Goal: Task Accomplishment & Management: Manage account settings

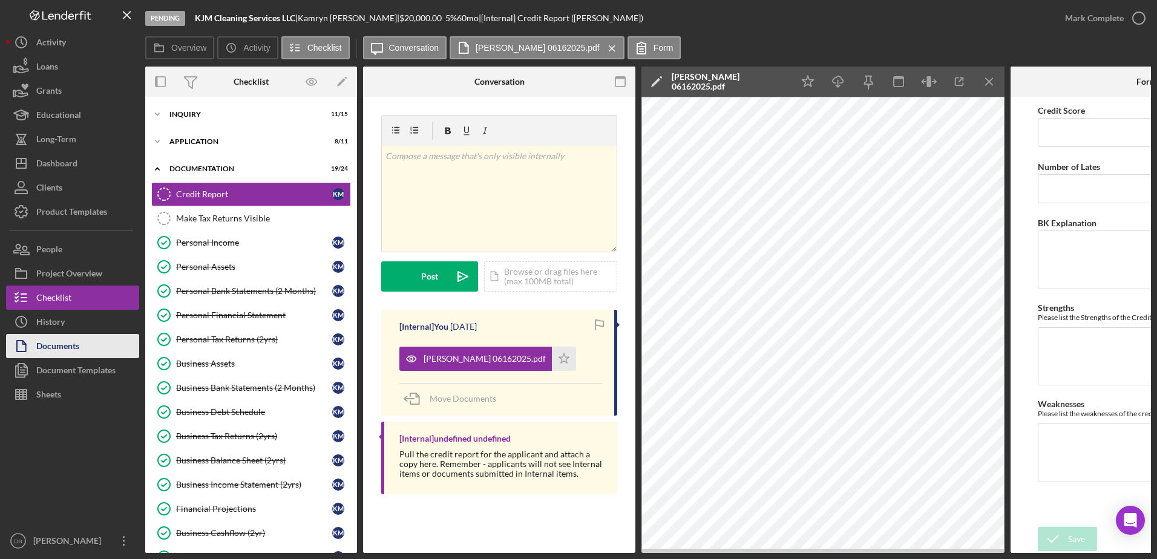
click at [58, 336] on div "Documents" at bounding box center [57, 347] width 43 height 27
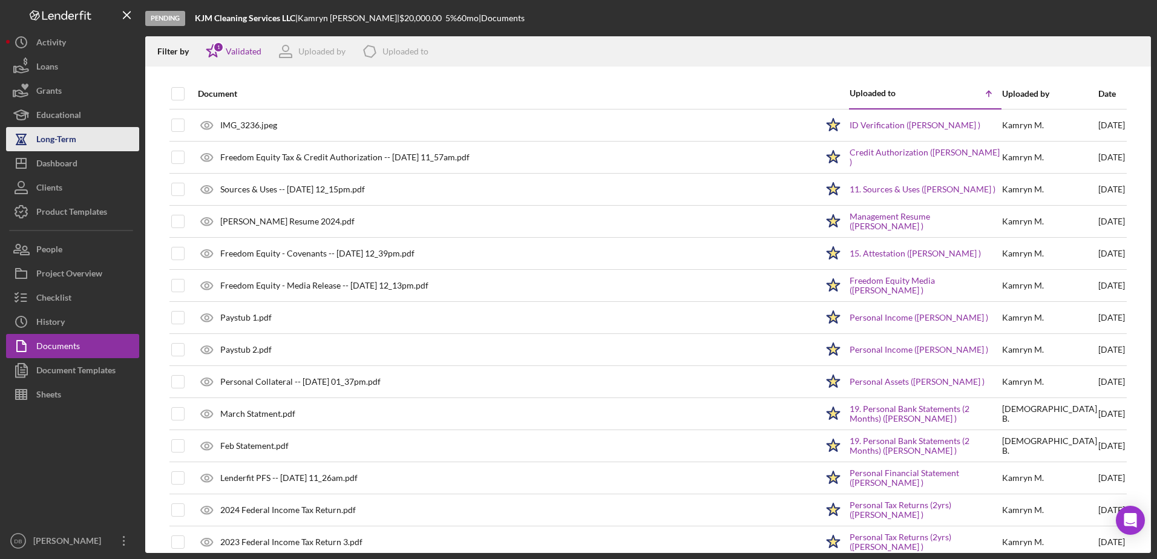
click at [60, 151] on div "Long-Term" at bounding box center [56, 140] width 40 height 27
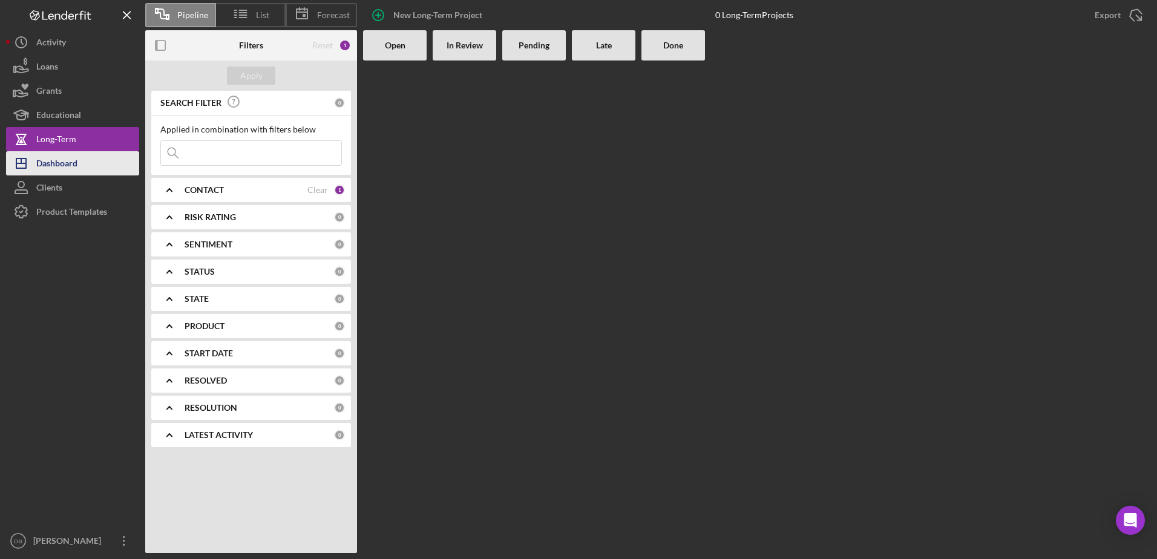
click at [60, 161] on div "Dashboard" at bounding box center [56, 164] width 41 height 27
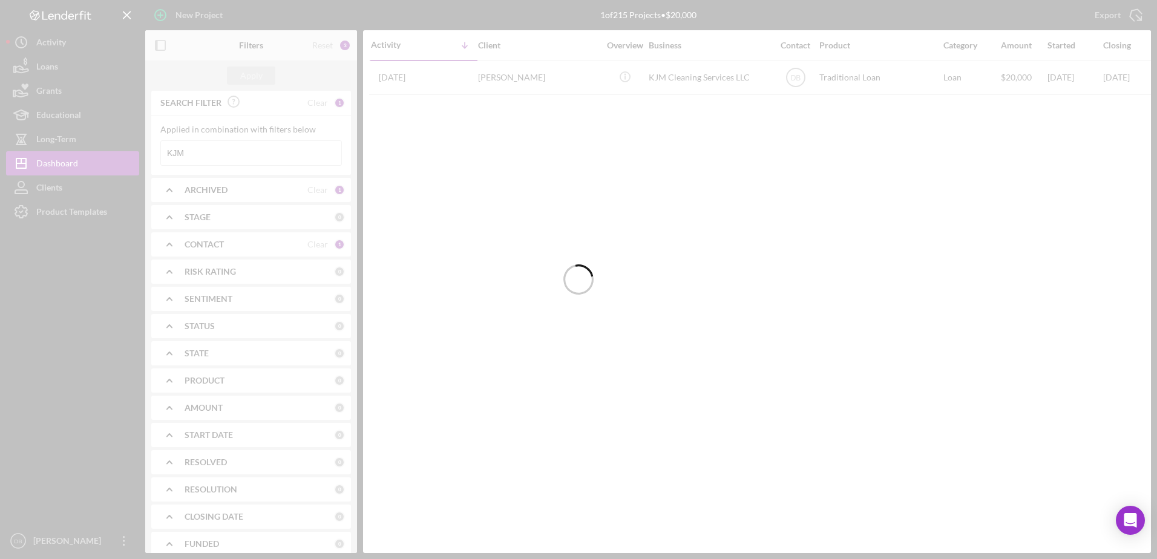
click at [237, 159] on div at bounding box center [578, 279] width 1157 height 559
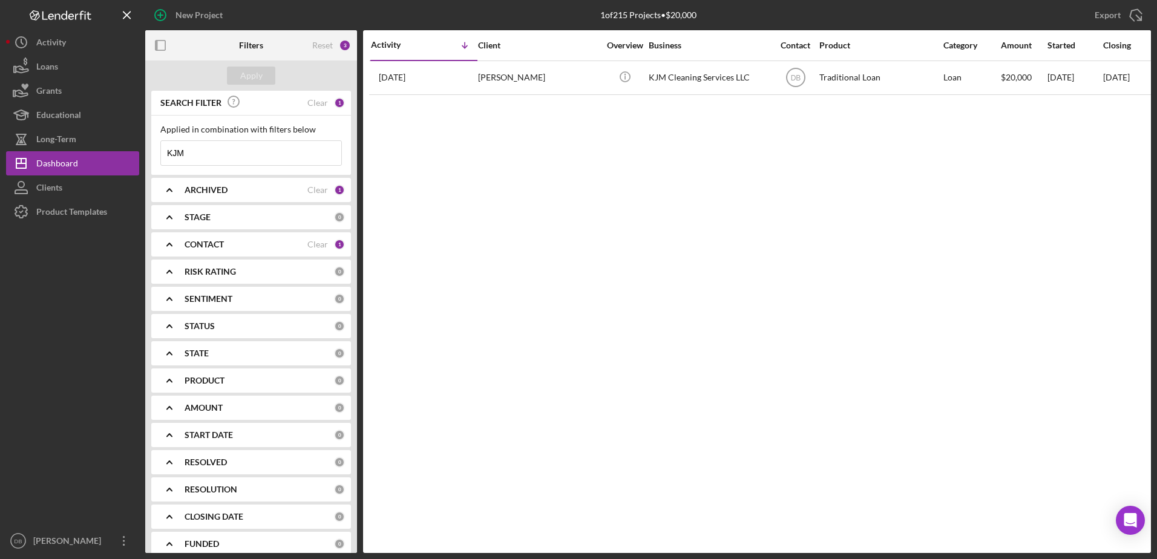
click at [229, 158] on input "KJM" at bounding box center [251, 153] width 180 height 24
type input "K"
type input "tha"
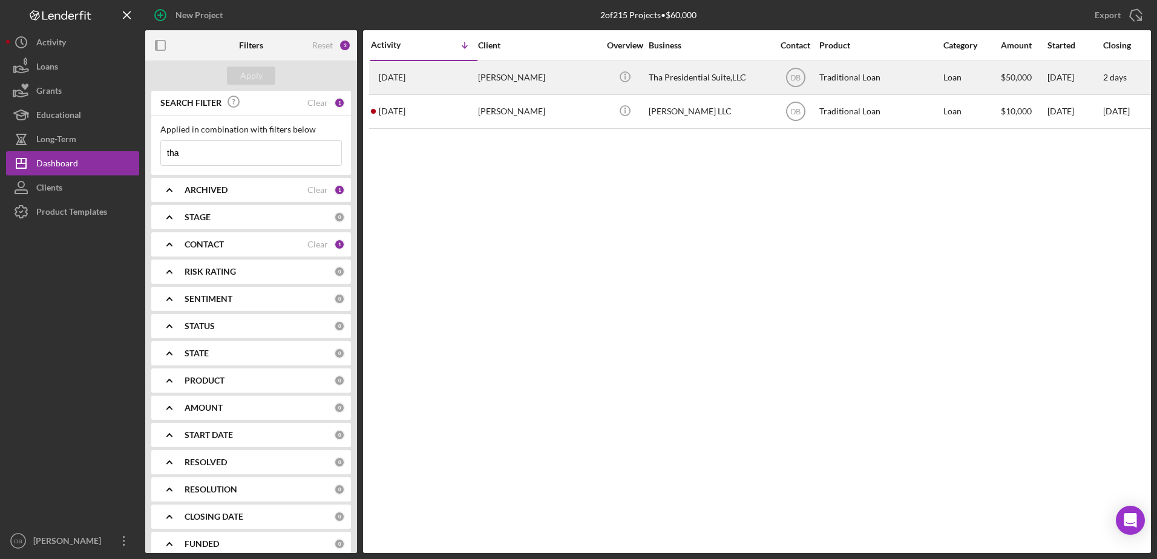
click at [517, 93] on div "[PERSON_NAME]" at bounding box center [538, 78] width 121 height 32
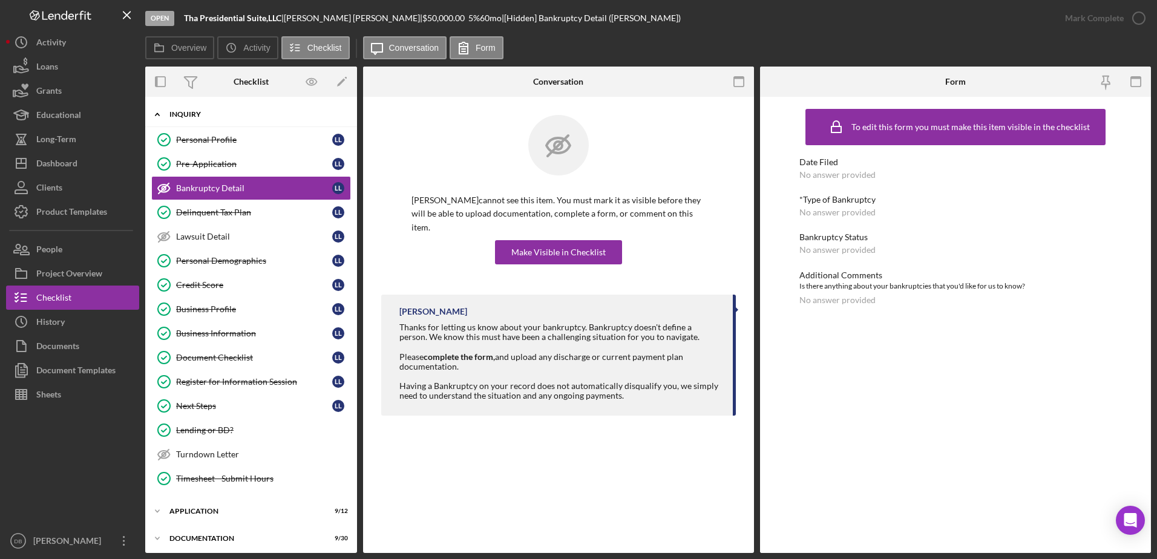
click at [180, 123] on div "Icon/Expander Inquiry 12 / 15" at bounding box center [251, 114] width 212 height 25
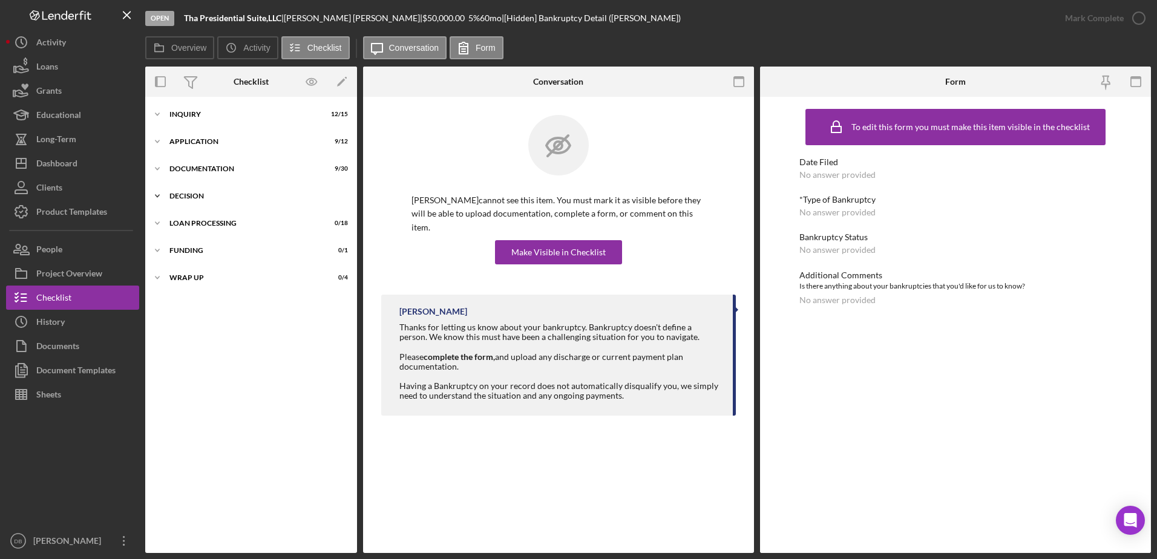
click at [189, 186] on div "Icon/Expander Decision 0 / 7" at bounding box center [251, 196] width 212 height 24
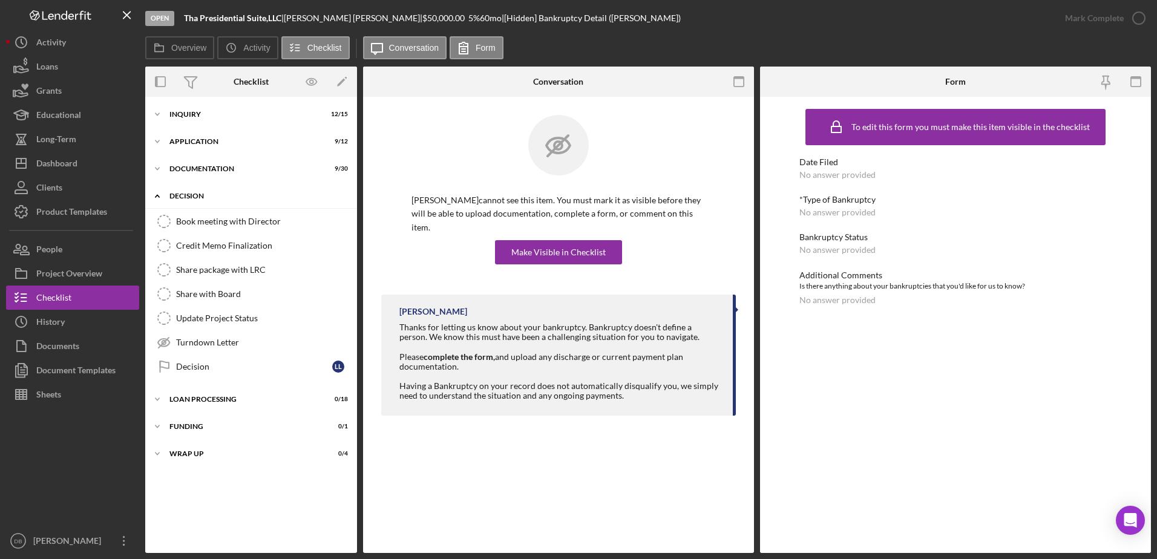
click at [190, 197] on div "Decision" at bounding box center [255, 195] width 172 height 7
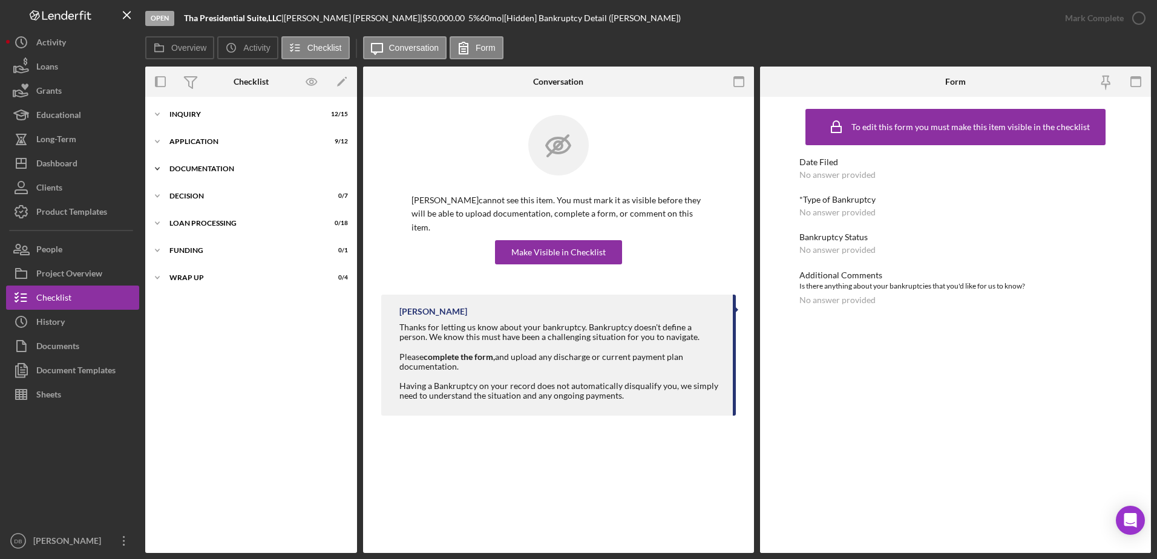
click at [186, 170] on div "Documentation" at bounding box center [255, 168] width 172 height 7
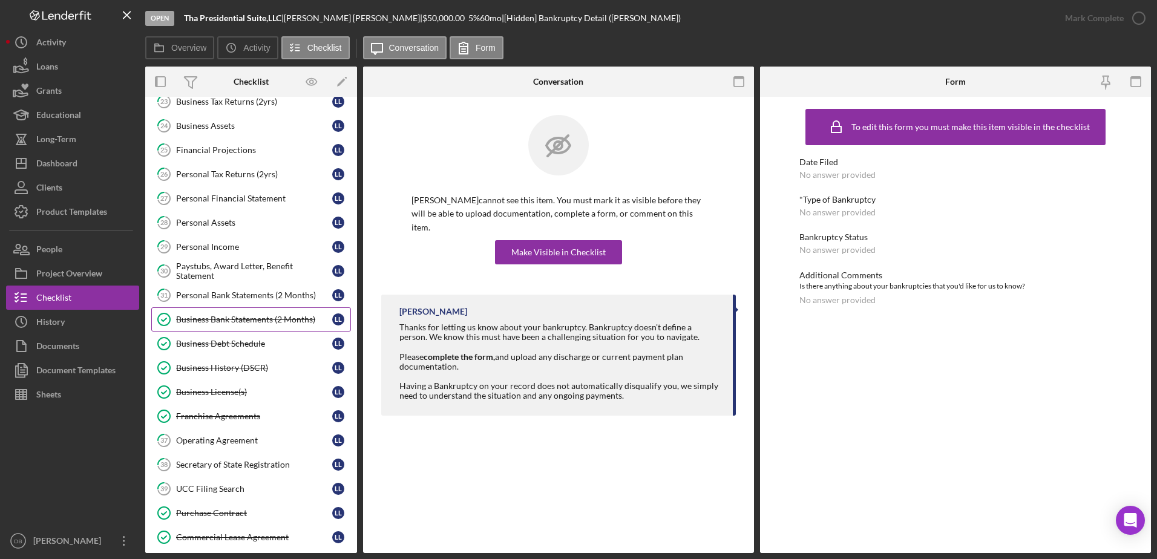
scroll to position [242, 0]
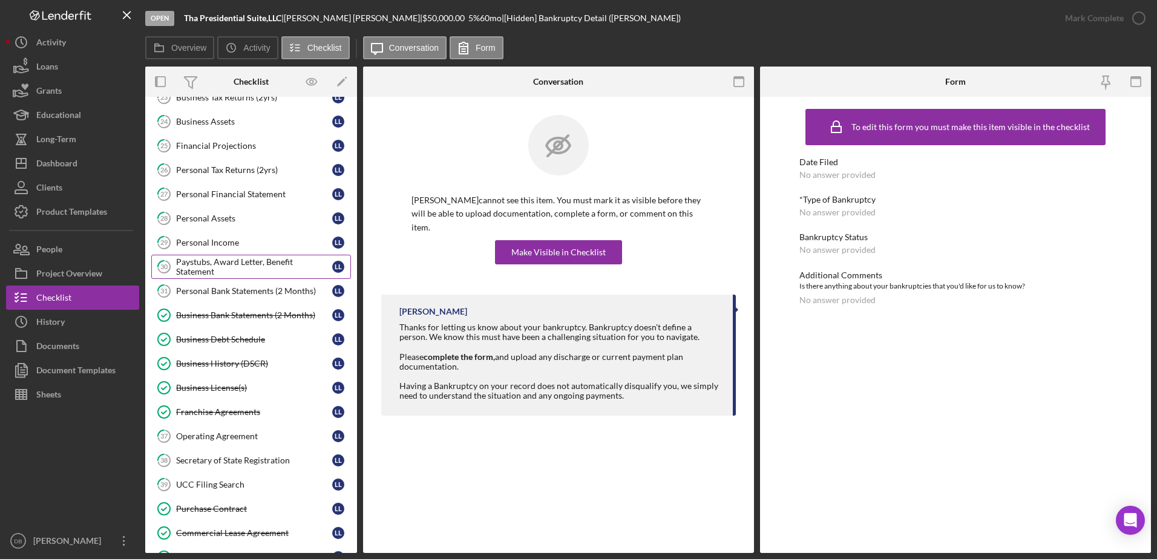
click at [224, 278] on link "30 Paystubs, Award Letter, Benefit Statement L L" at bounding box center [251, 267] width 200 height 24
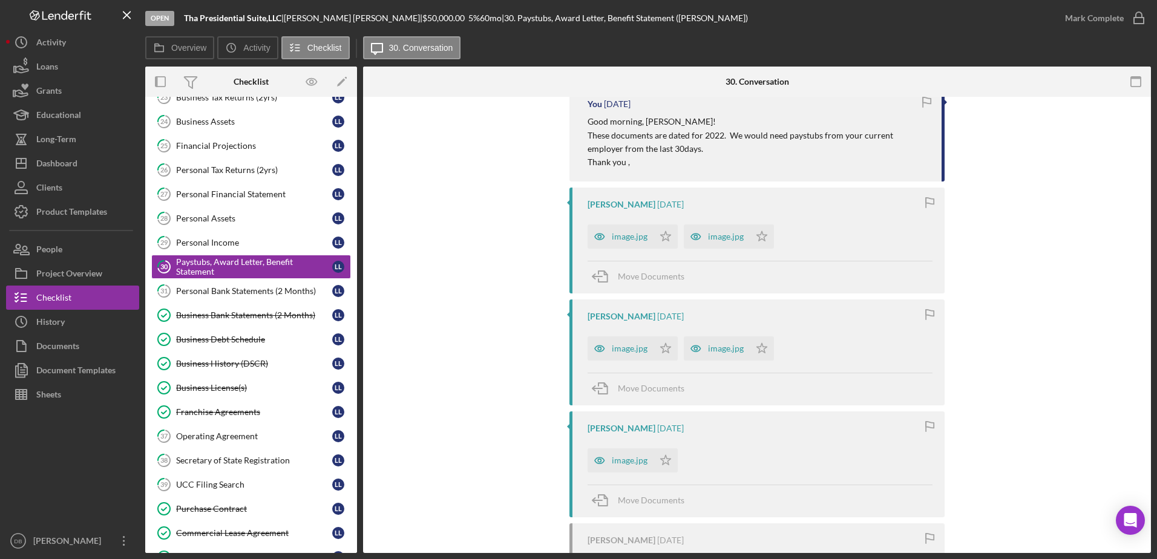
scroll to position [786, 0]
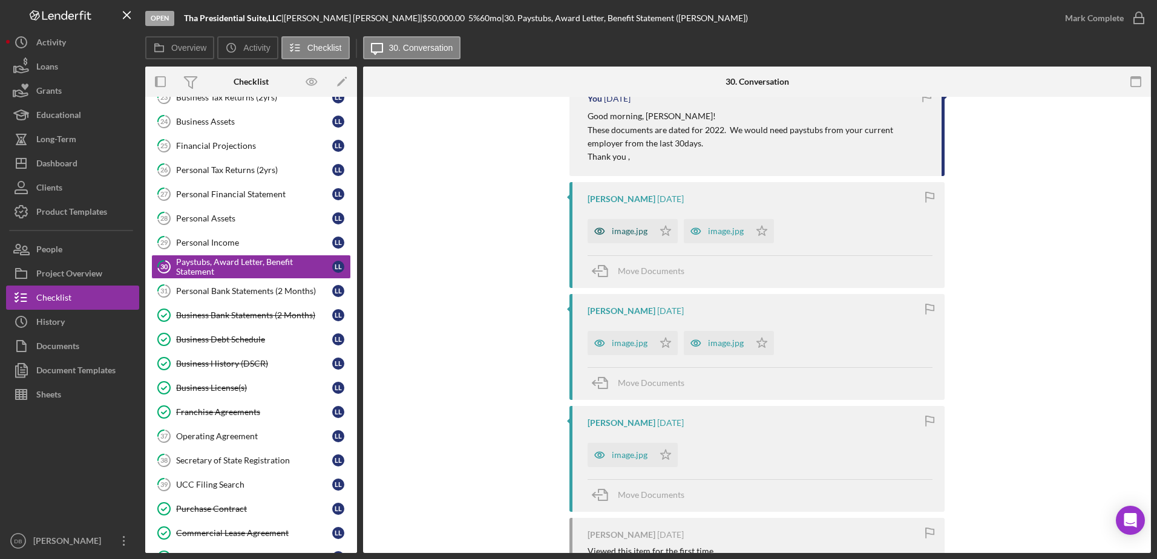
click at [625, 221] on div "image.jpg" at bounding box center [620, 231] width 66 height 24
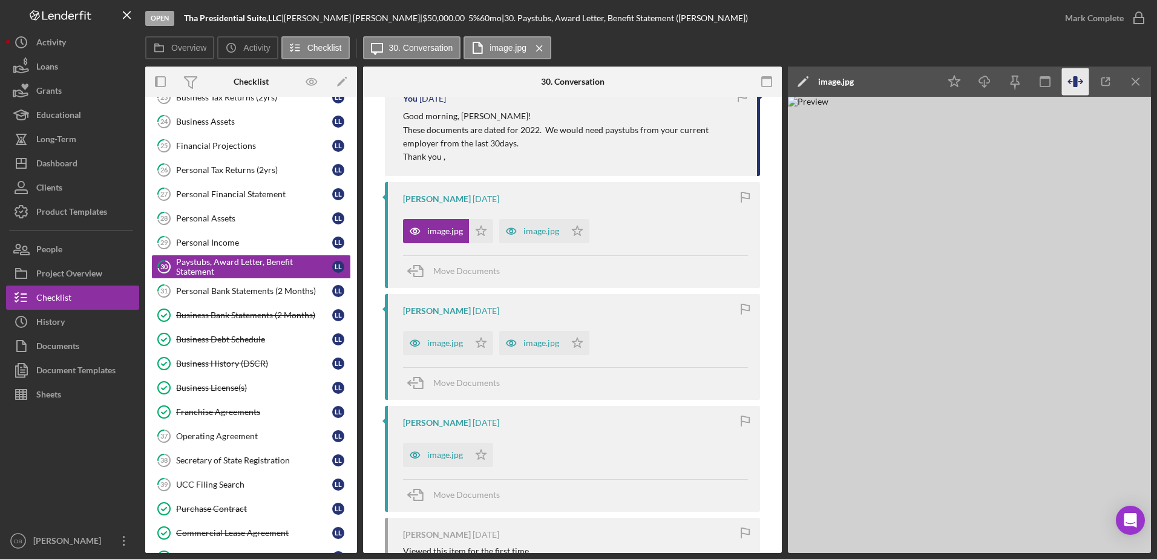
click at [1077, 78] on icon "button" at bounding box center [1075, 81] width 27 height 27
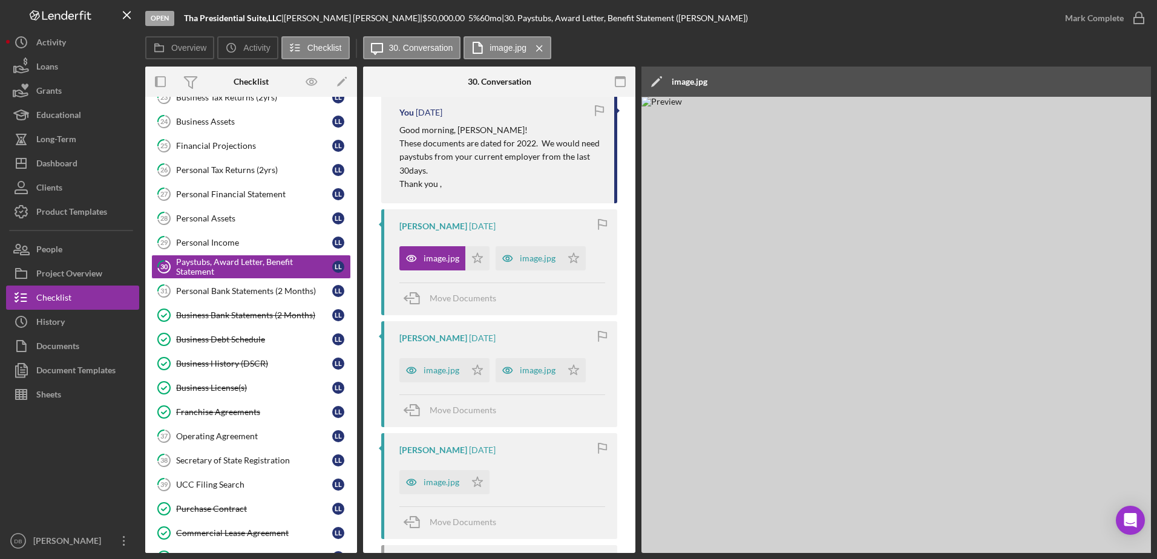
scroll to position [800, 0]
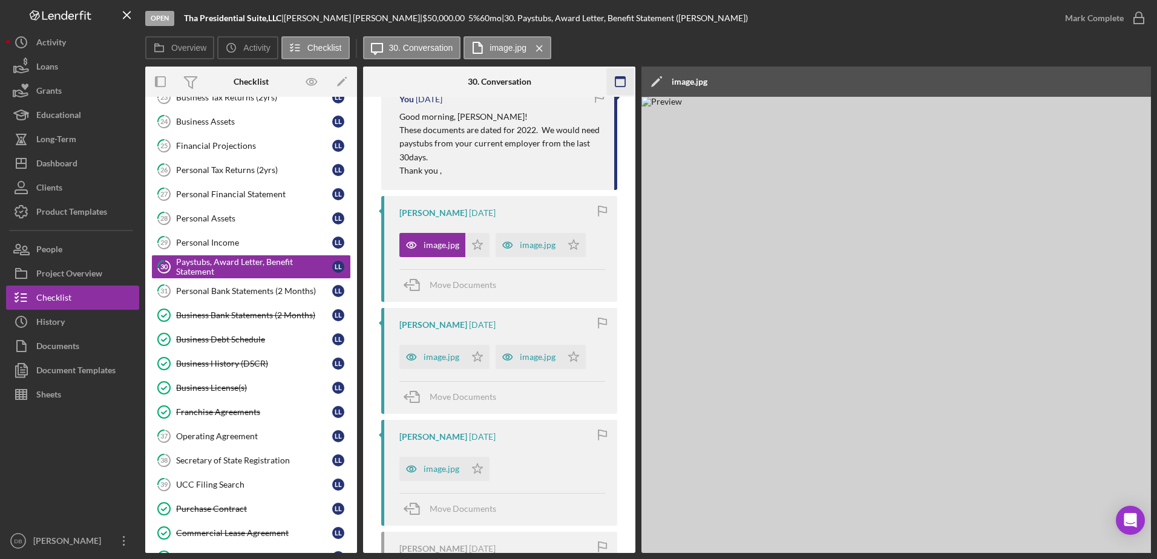
click at [616, 81] on icon "button" at bounding box center [620, 81] width 27 height 27
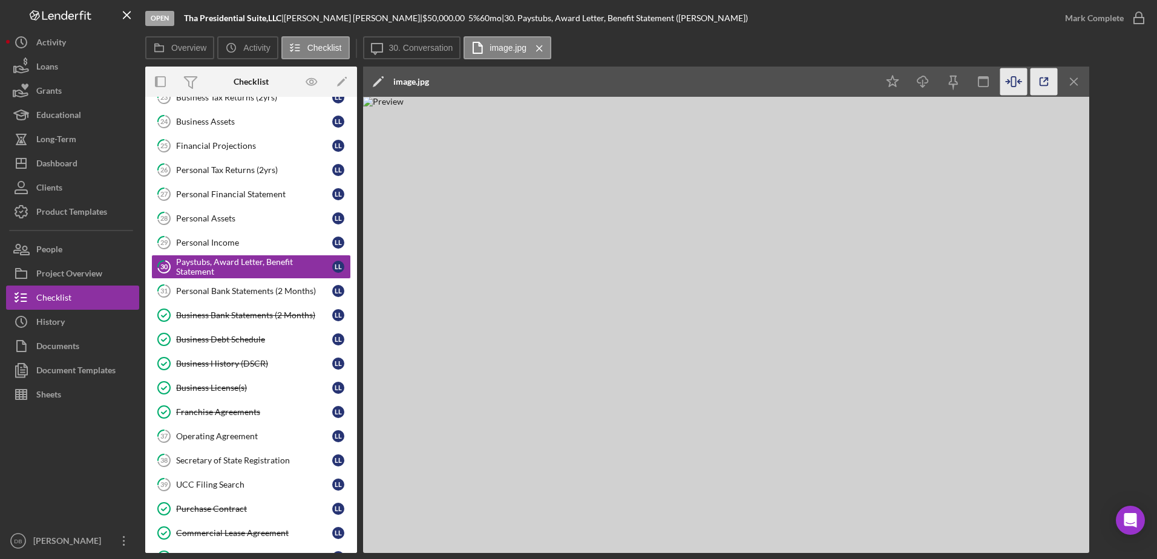
click at [1048, 79] on polyline "button" at bounding box center [1046, 79] width 3 height 3
click at [62, 168] on div "Dashboard" at bounding box center [56, 164] width 41 height 27
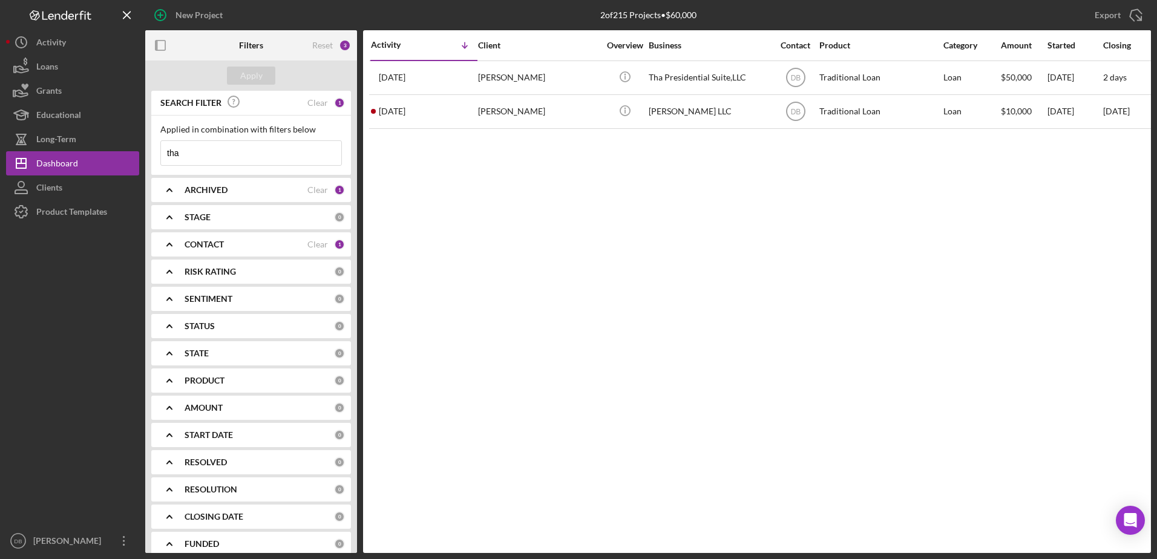
click at [221, 151] on input "tha" at bounding box center [251, 153] width 180 height 24
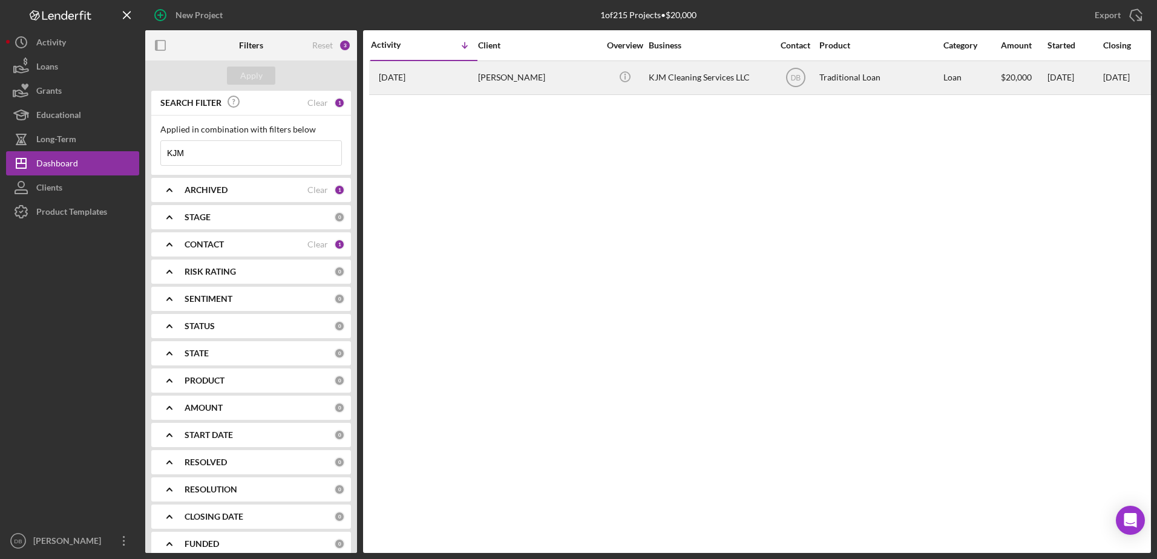
type input "KJM"
click at [520, 85] on div "[PERSON_NAME]" at bounding box center [538, 78] width 121 height 32
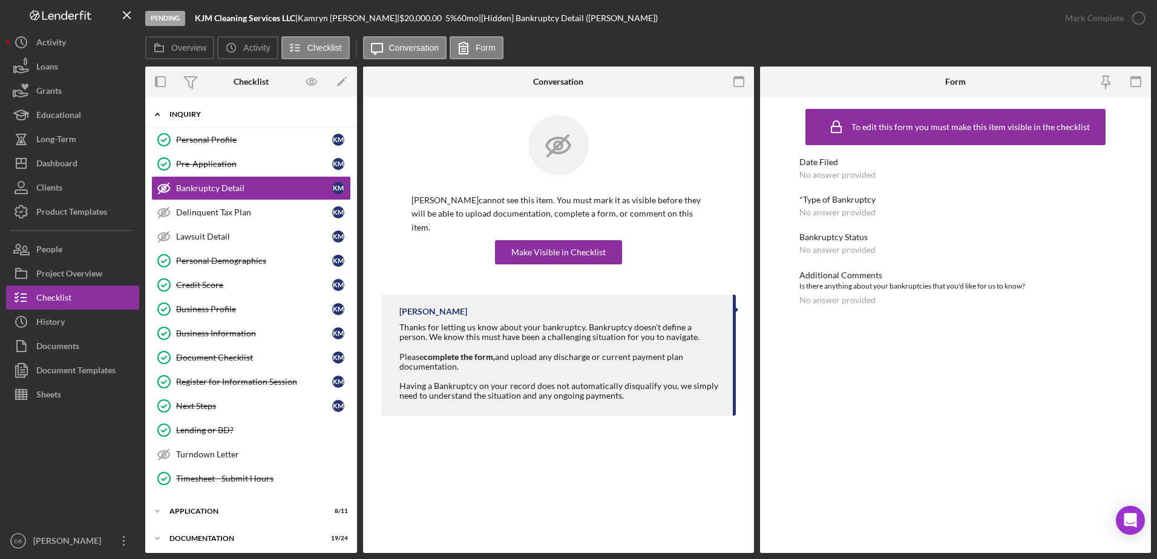
click at [224, 108] on div "Icon/Expander Inquiry 11 / 15" at bounding box center [251, 114] width 212 height 25
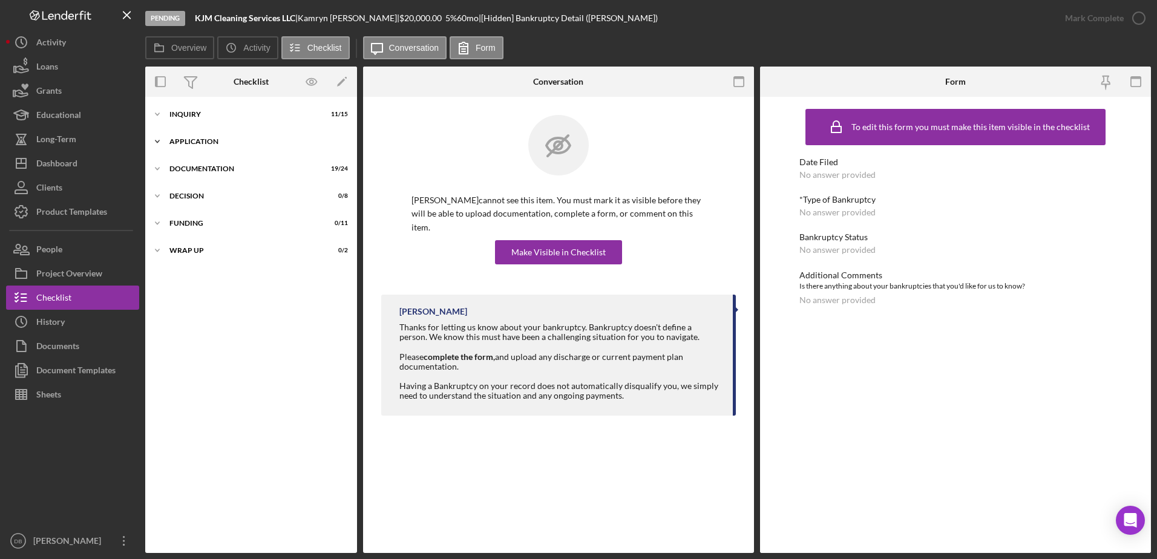
click at [213, 151] on div "Icon/Expander Application 8 / 11" at bounding box center [251, 141] width 212 height 24
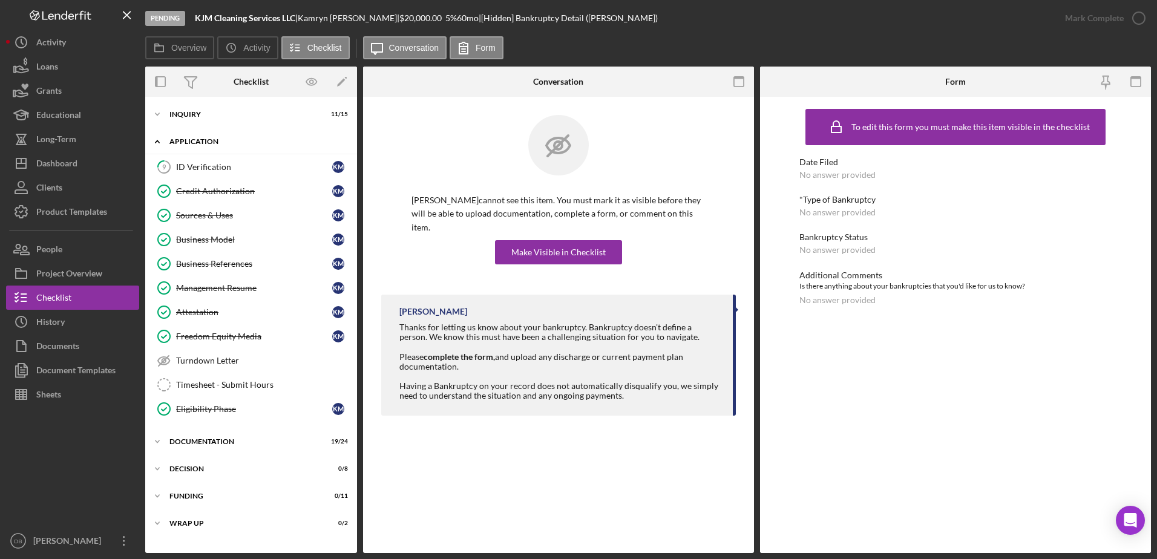
click at [214, 137] on div "Icon/Expander Application 8 / 11" at bounding box center [251, 141] width 212 height 25
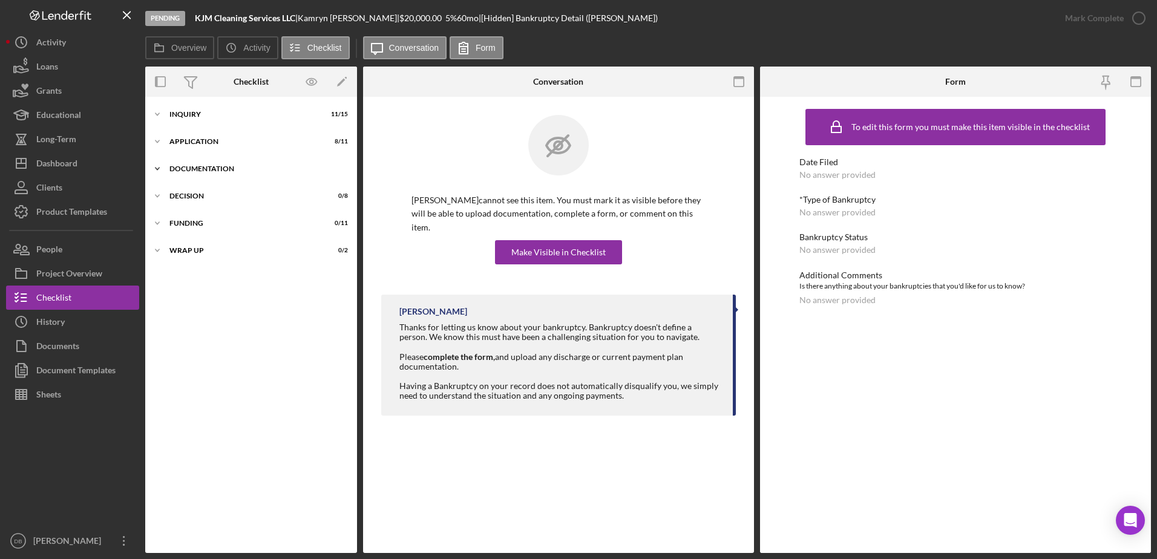
click at [211, 172] on div "Documentation" at bounding box center [255, 168] width 172 height 7
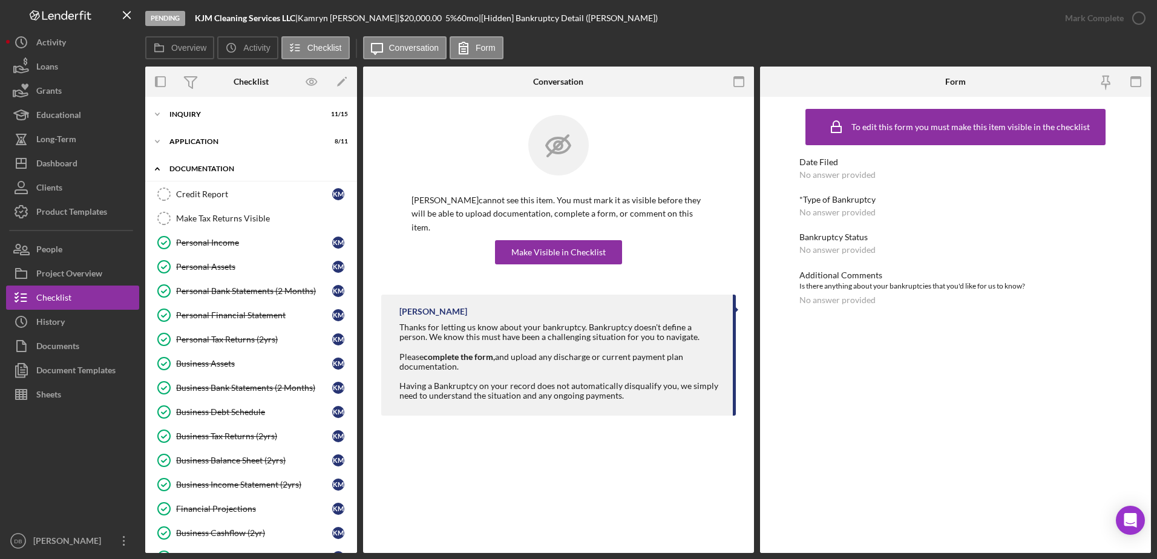
click at [160, 166] on icon "Icon/Expander" at bounding box center [157, 169] width 24 height 24
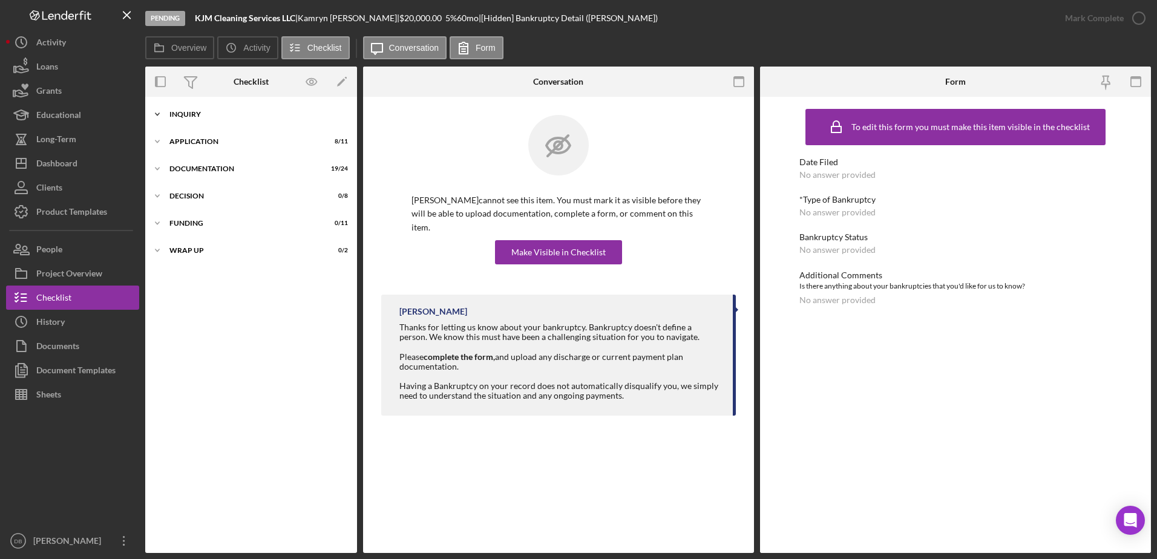
click at [162, 116] on icon "Icon/Expander" at bounding box center [157, 114] width 24 height 24
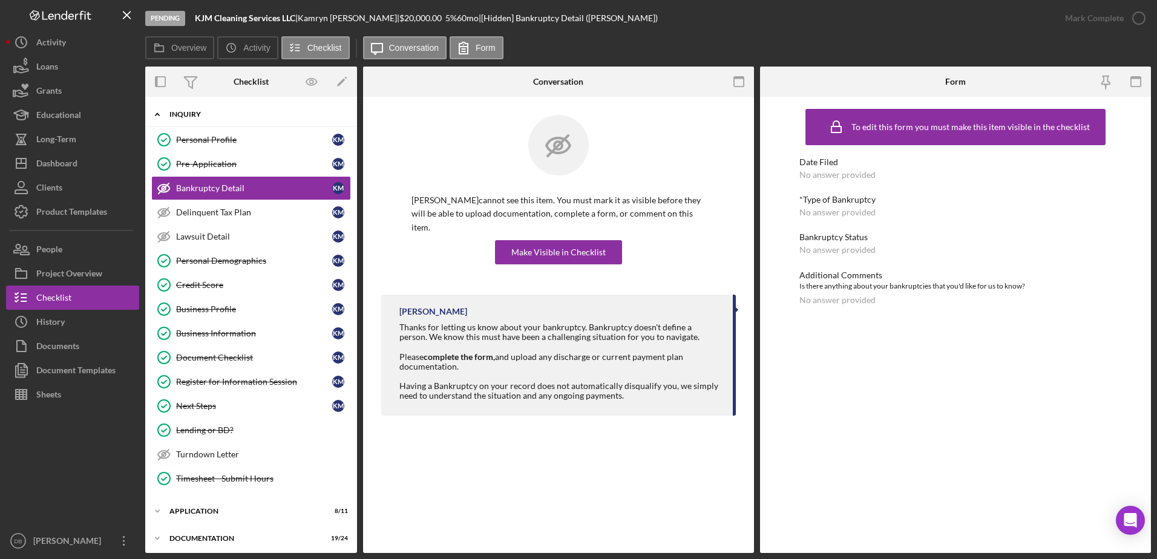
click at [178, 113] on div "Inquiry" at bounding box center [255, 114] width 172 height 7
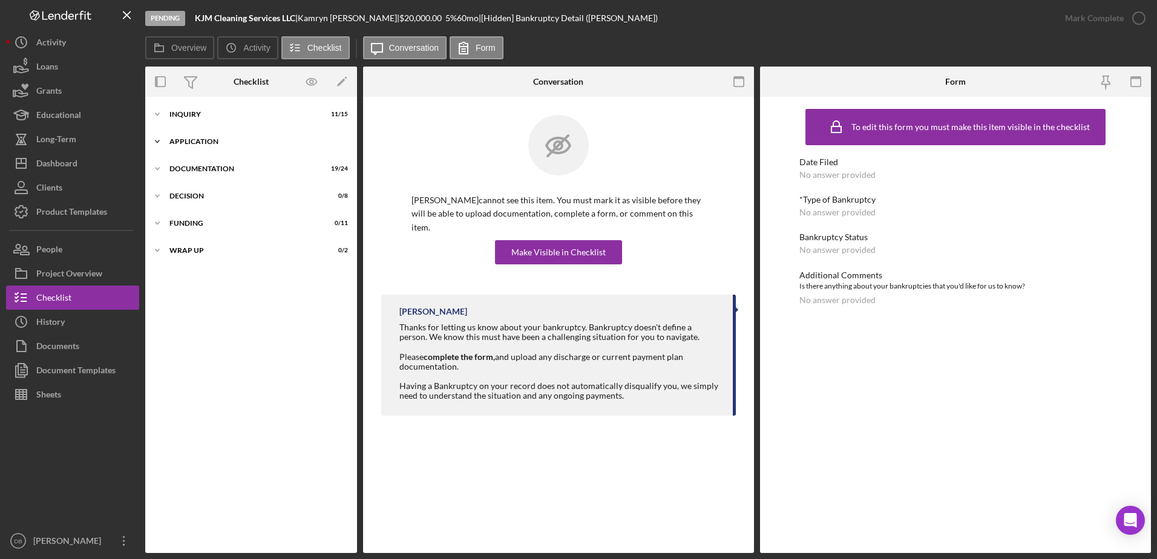
click at [189, 146] on div "Icon/Expander Application 8 / 11" at bounding box center [251, 141] width 212 height 24
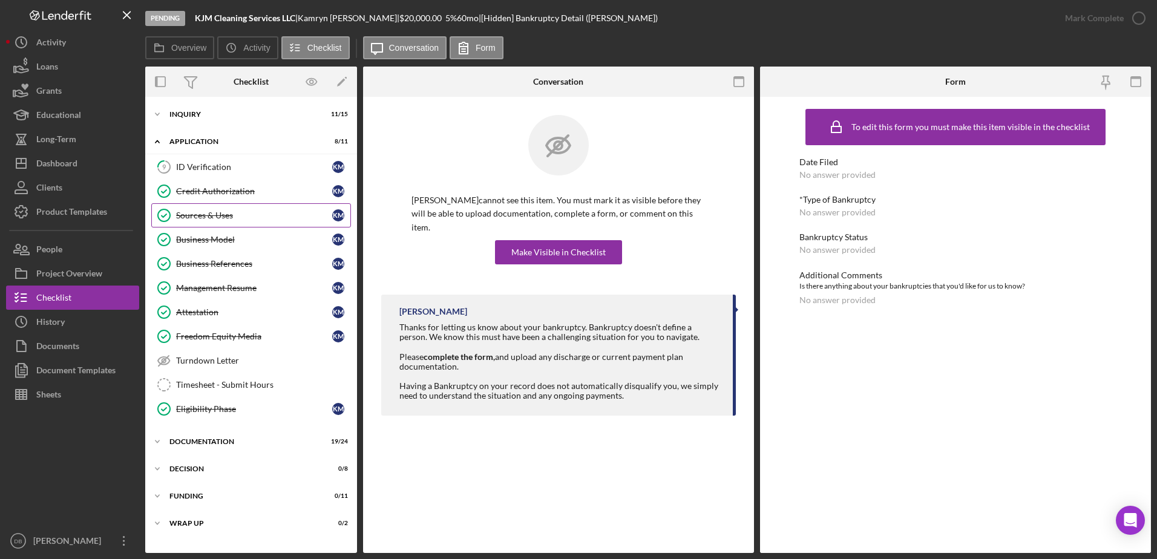
drag, startPoint x: 209, startPoint y: 234, endPoint x: 207, endPoint y: 220, distance: 14.1
click at [209, 235] on div "Business Model" at bounding box center [254, 240] width 156 height 10
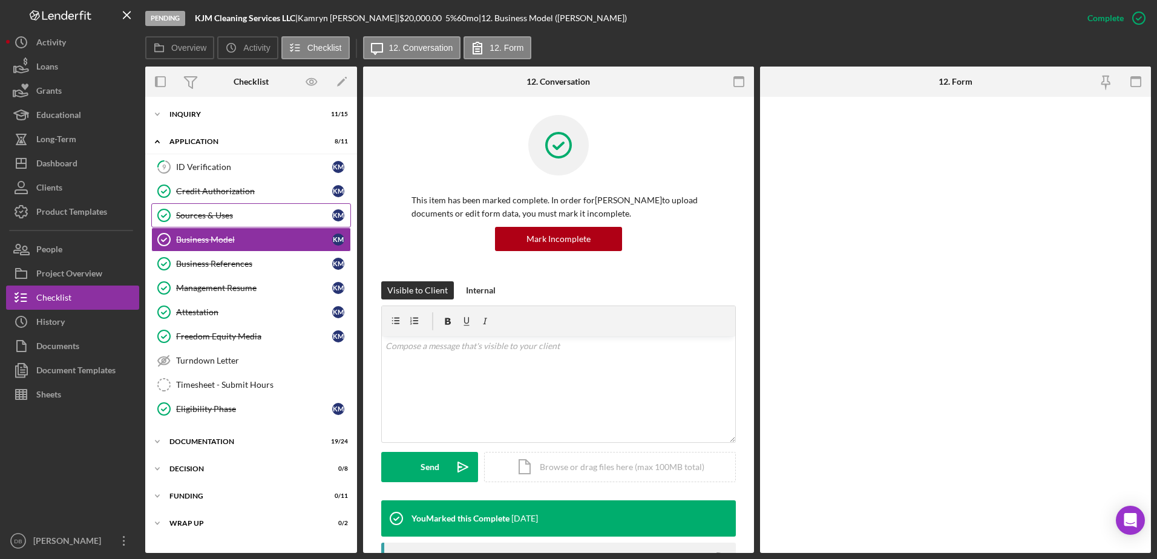
click at [204, 203] on link "Credit Authorization Credit Authorization K M" at bounding box center [251, 191] width 200 height 24
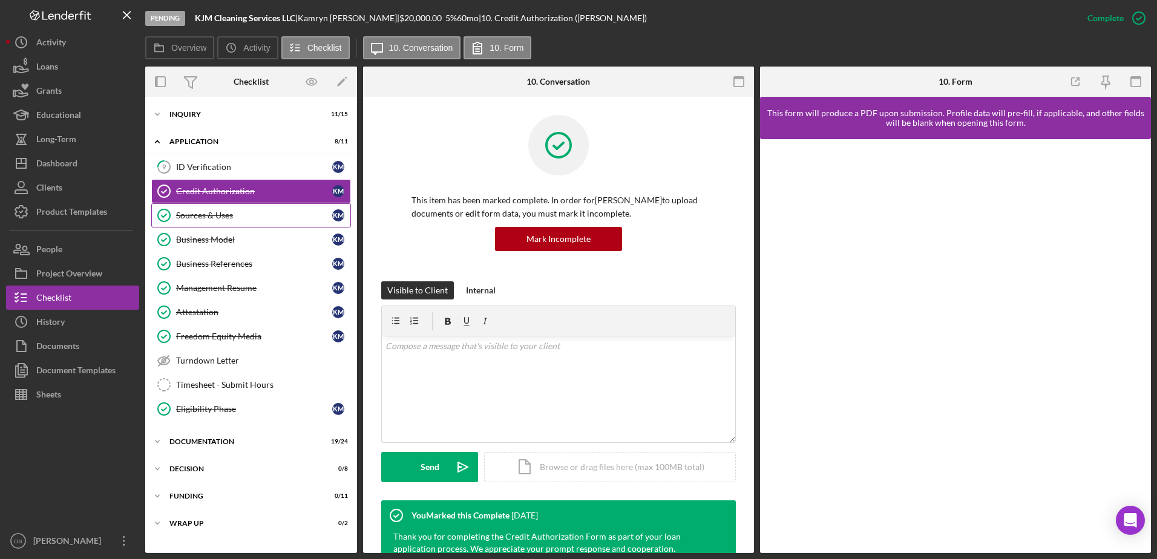
click at [230, 218] on div "Sources & Uses" at bounding box center [254, 216] width 156 height 10
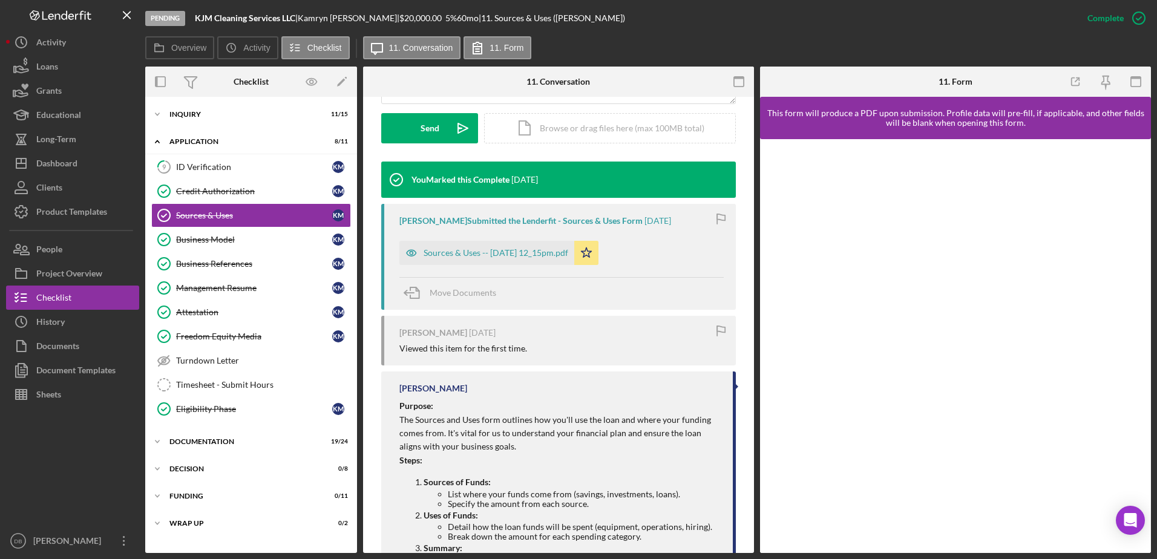
scroll to position [363, 0]
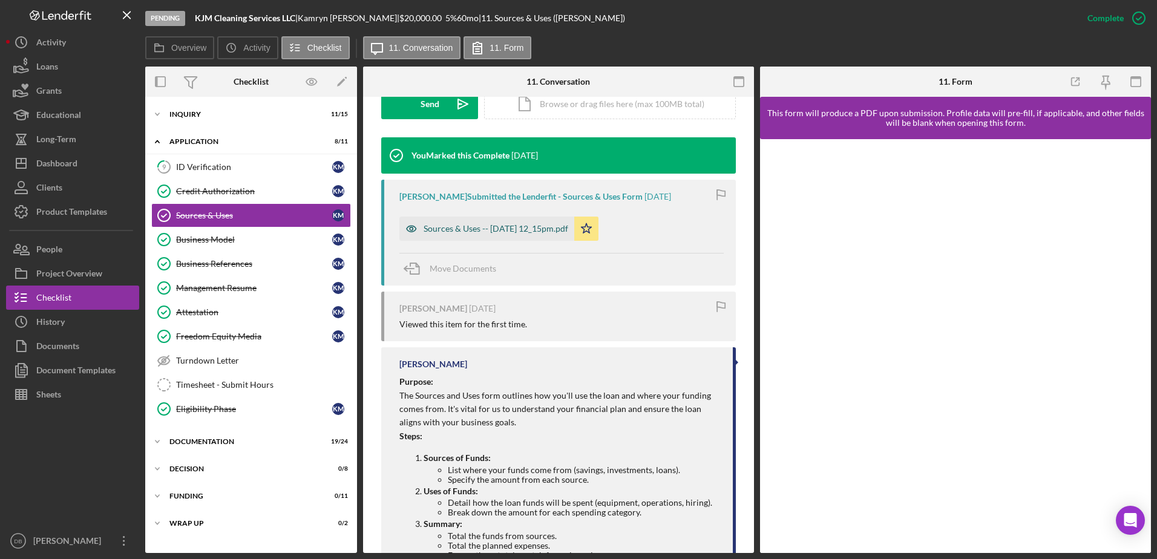
click at [466, 227] on div "Sources & Uses -- [DATE] 12_15pm.pdf" at bounding box center [495, 229] width 145 height 10
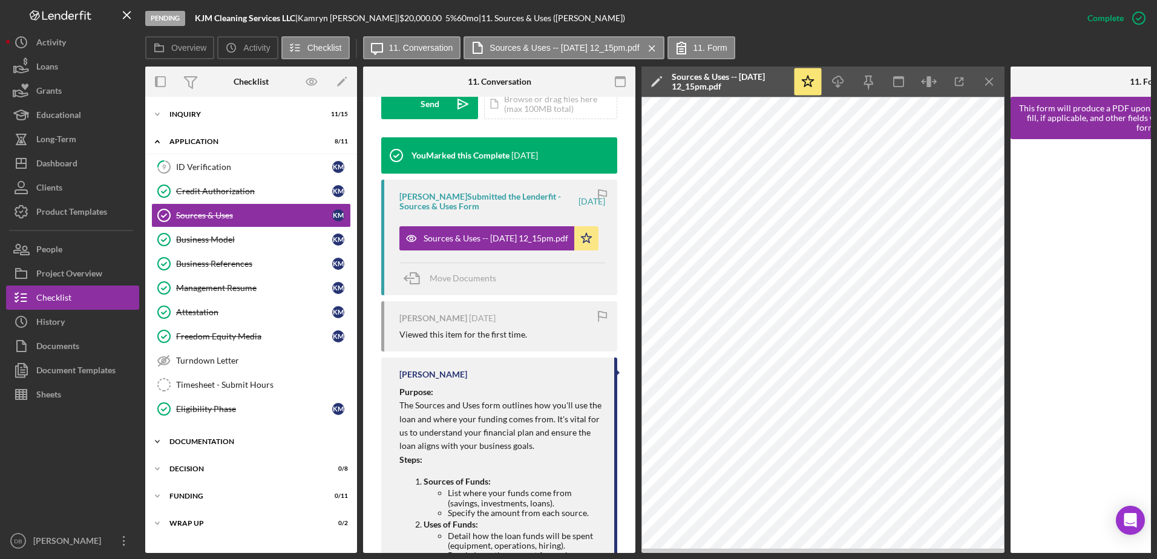
drag, startPoint x: 195, startPoint y: 145, endPoint x: 198, endPoint y: 160, distance: 15.4
click at [195, 145] on div "Application" at bounding box center [243, 141] width 148 height 7
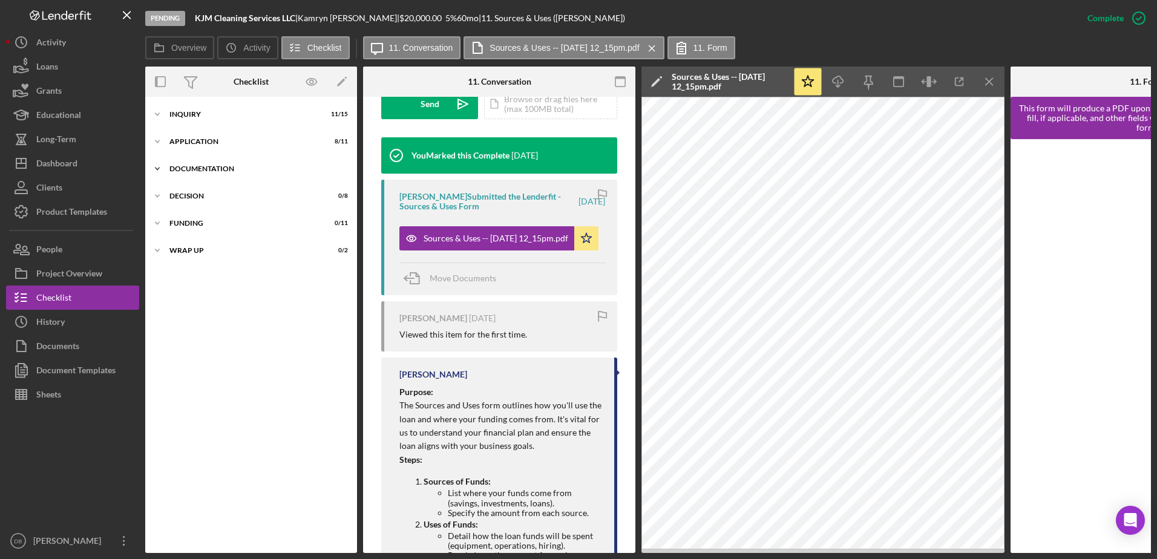
click at [204, 175] on div "Icon/Expander Documentation 19 / 24" at bounding box center [251, 169] width 212 height 24
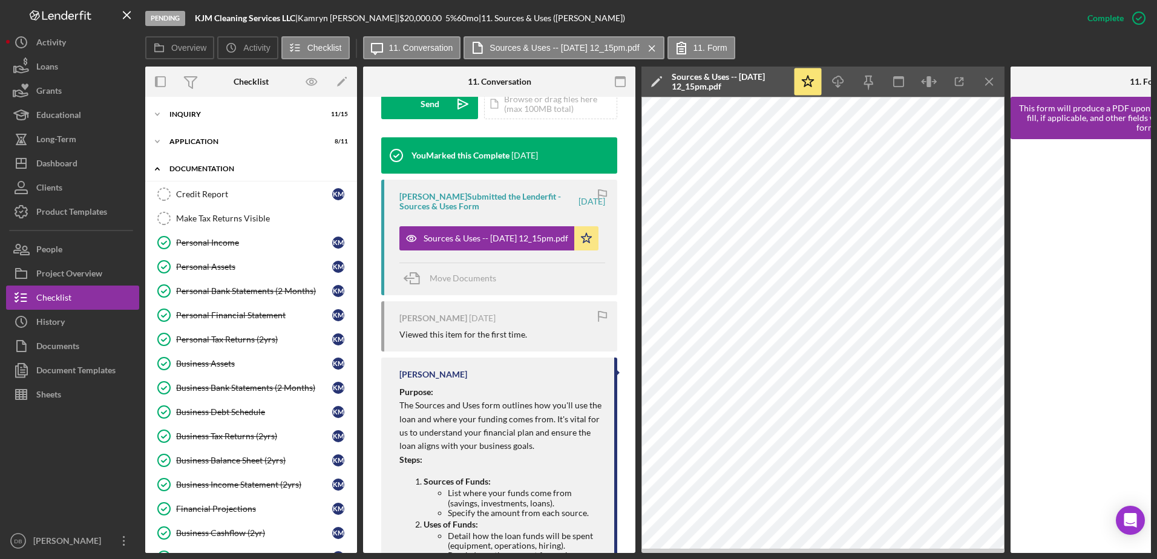
click at [204, 175] on div "Icon/Expander Documentation 19 / 24" at bounding box center [251, 169] width 212 height 25
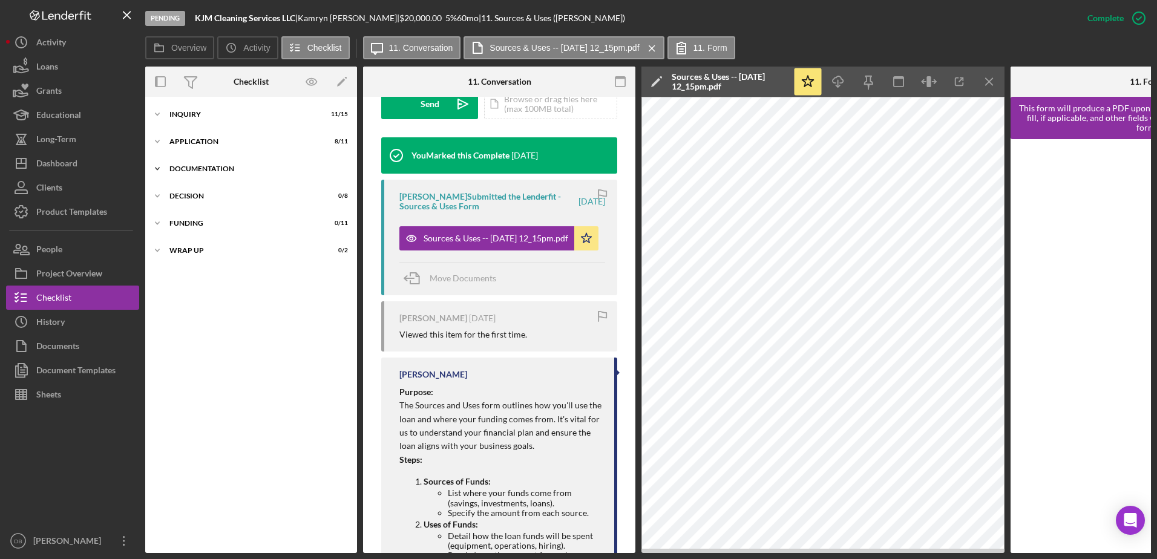
click at [195, 175] on div "Icon/Expander Documentation 19 / 24" at bounding box center [251, 169] width 212 height 24
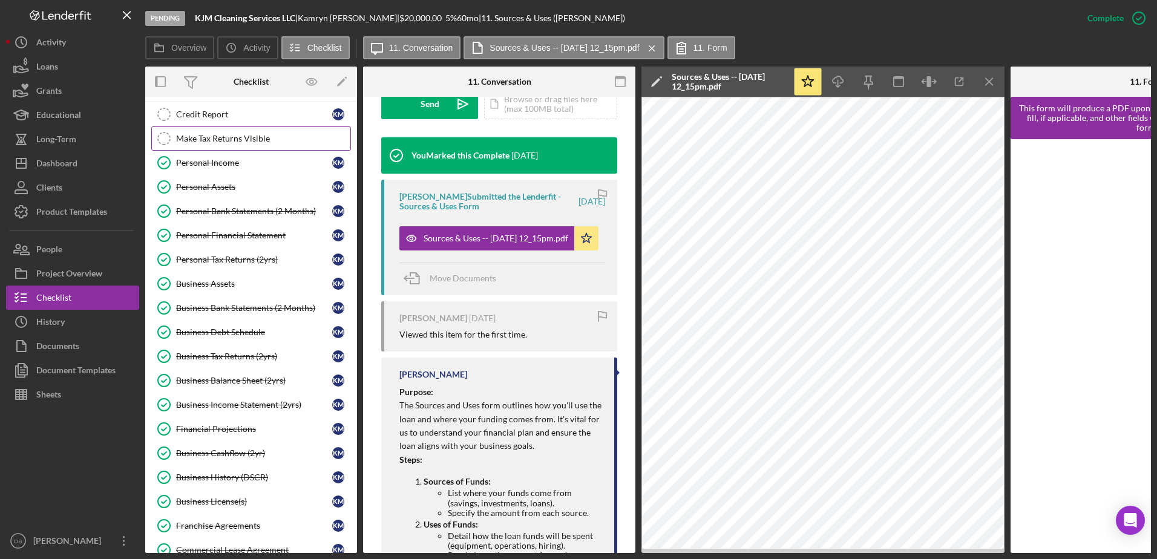
scroll to position [60, 0]
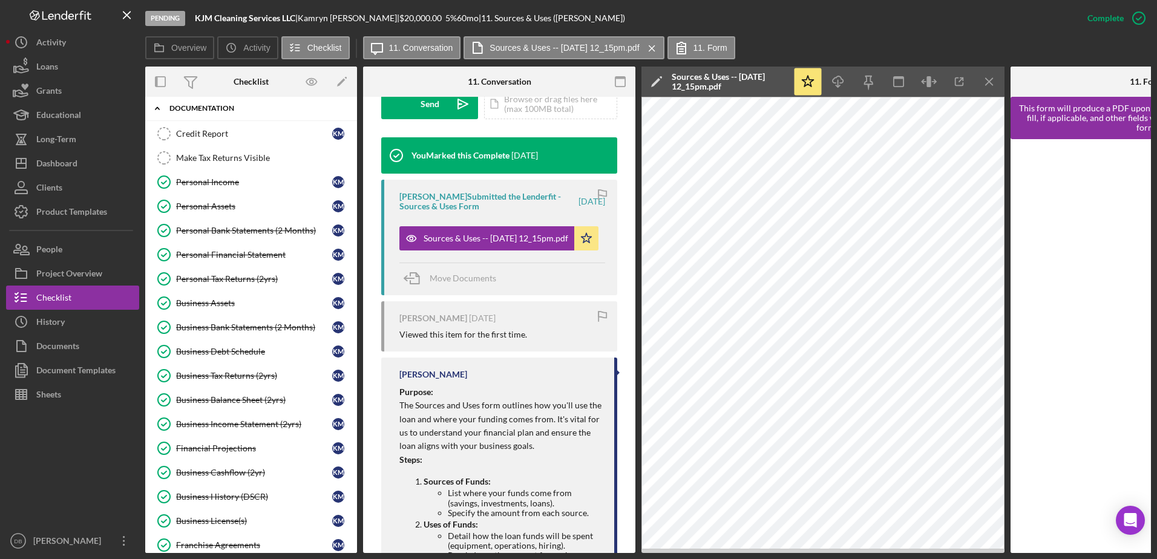
click at [160, 107] on icon "Icon/Expander" at bounding box center [157, 108] width 24 height 24
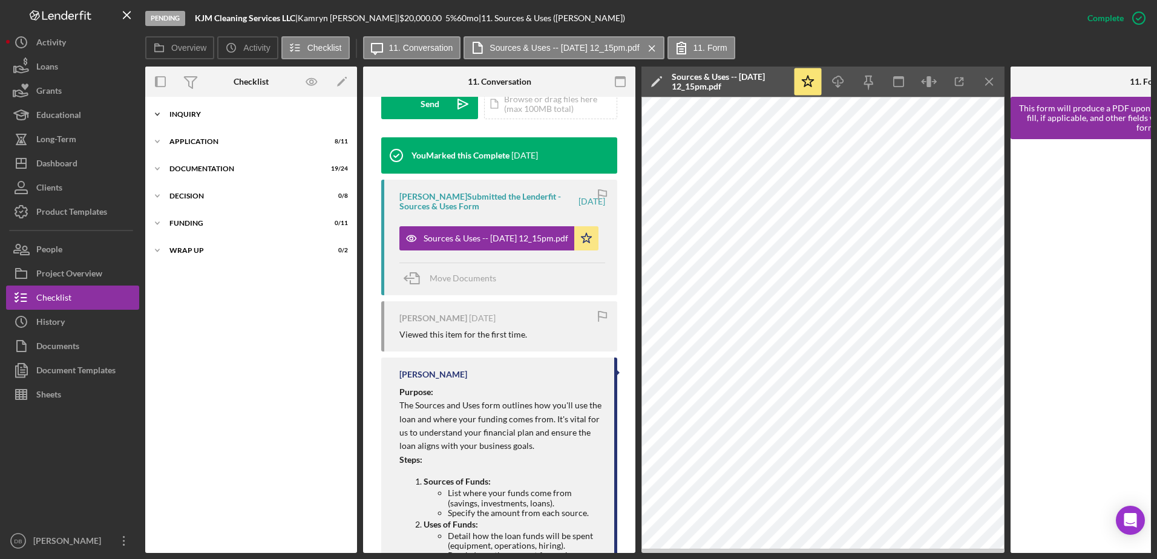
click at [191, 114] on div "Inquiry" at bounding box center [255, 114] width 172 height 7
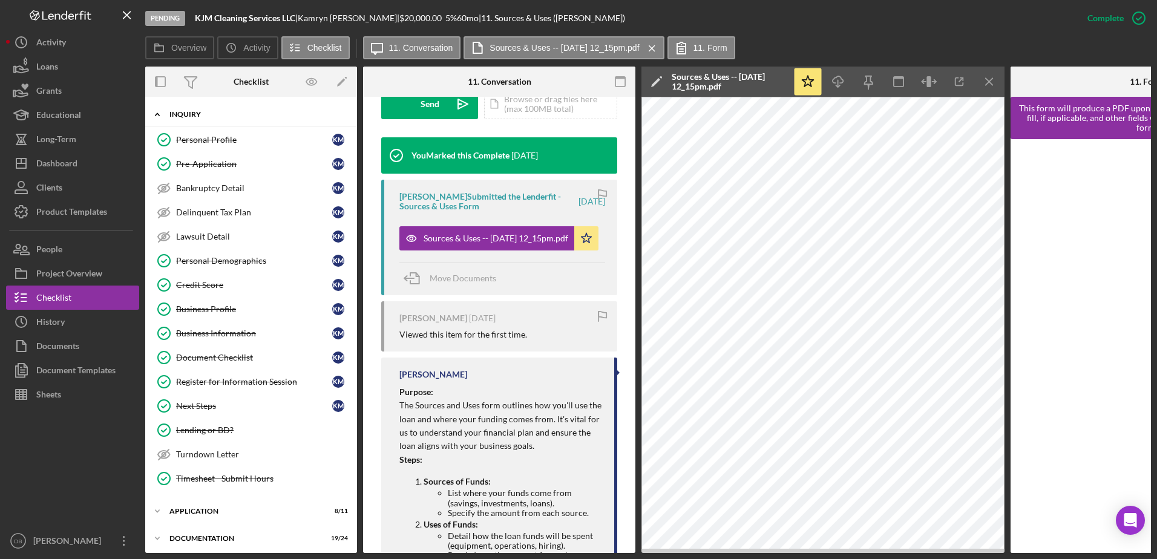
click at [180, 112] on div "Inquiry" at bounding box center [255, 114] width 172 height 7
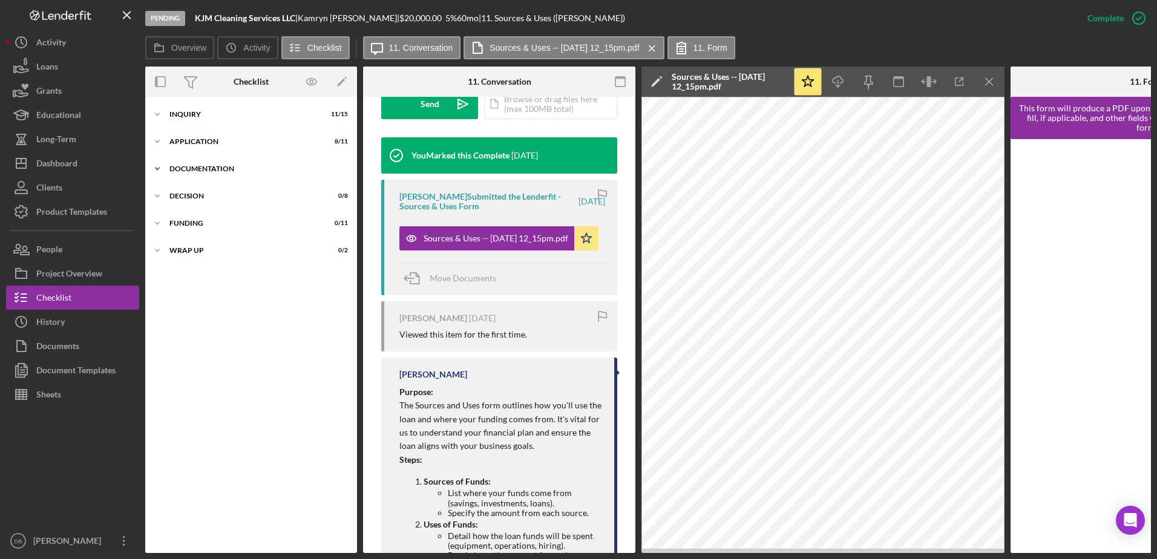
click at [201, 171] on div "Documentation" at bounding box center [255, 168] width 172 height 7
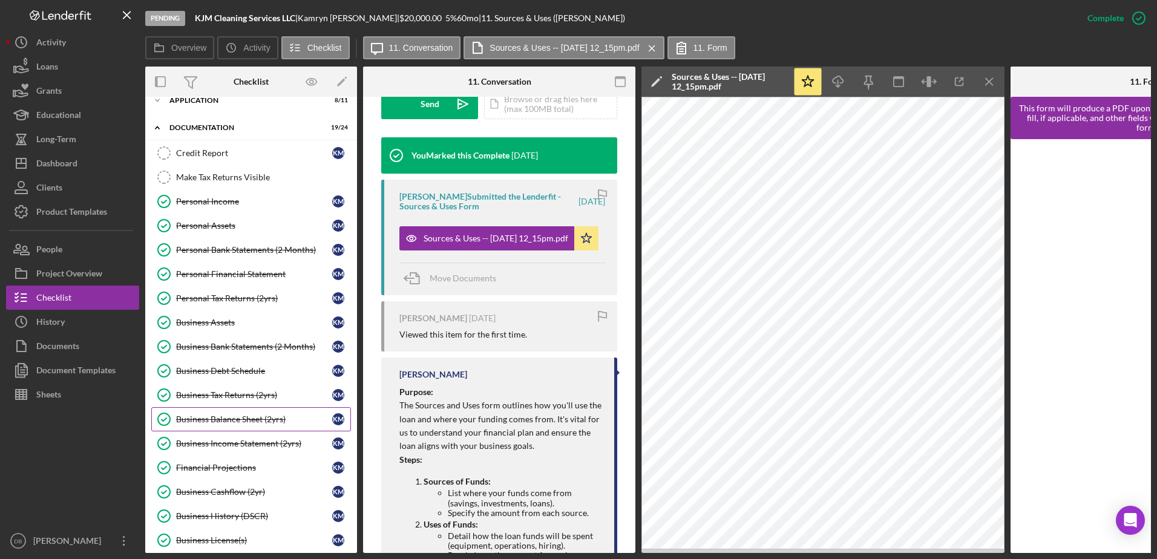
scroll to position [5, 0]
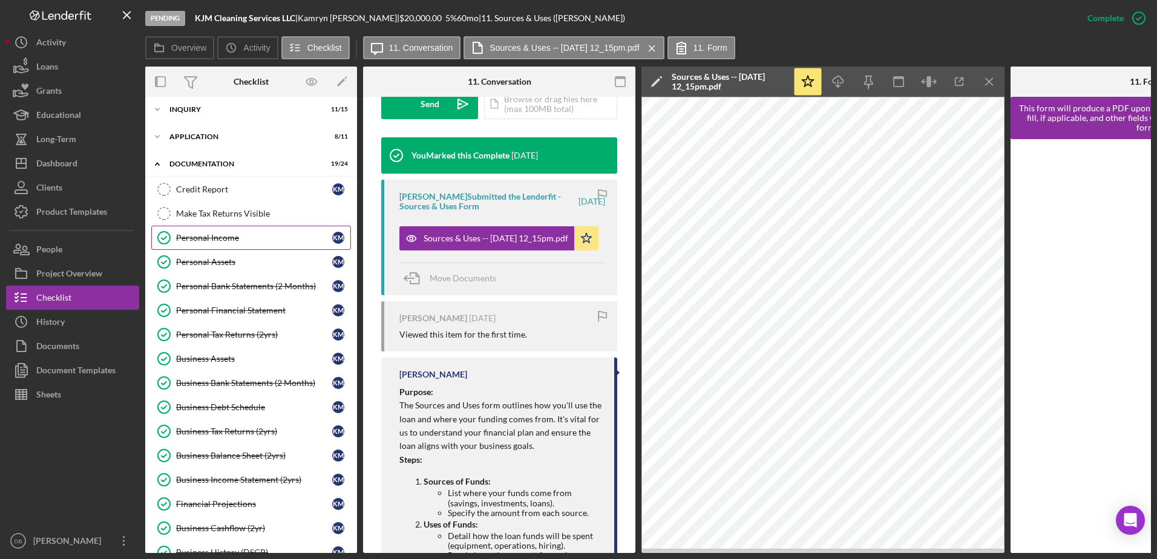
click at [231, 234] on div "Personal Income" at bounding box center [254, 238] width 156 height 10
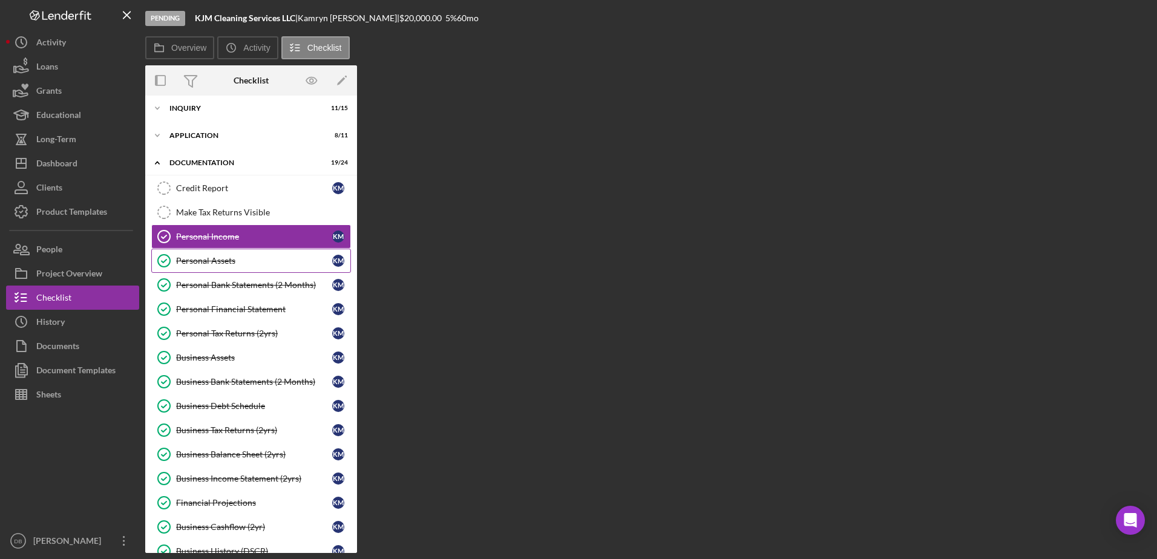
click at [229, 264] on div "Personal Assets" at bounding box center [254, 261] width 156 height 10
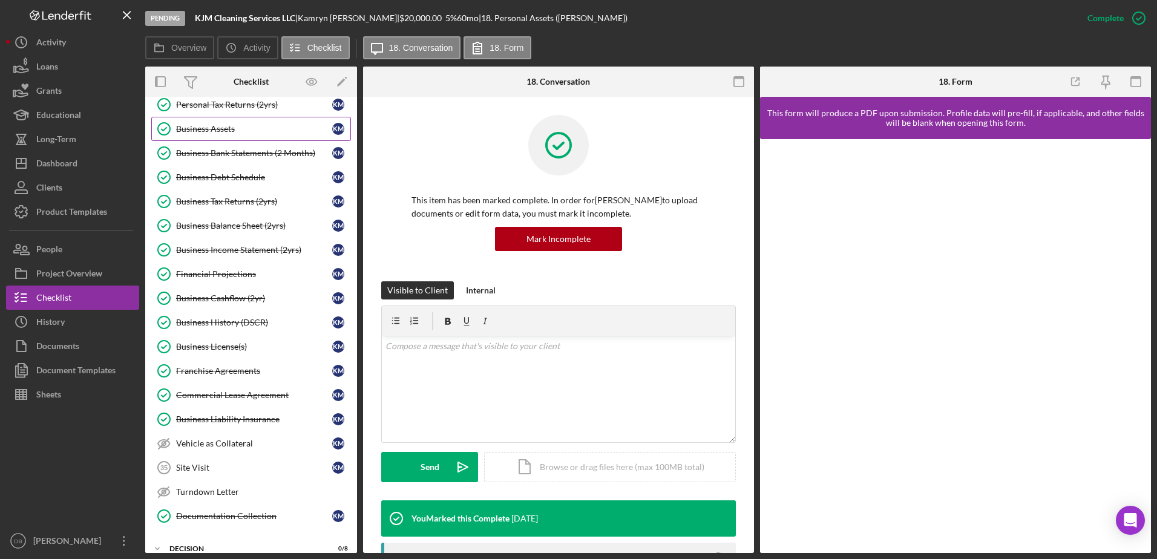
scroll to position [304, 0]
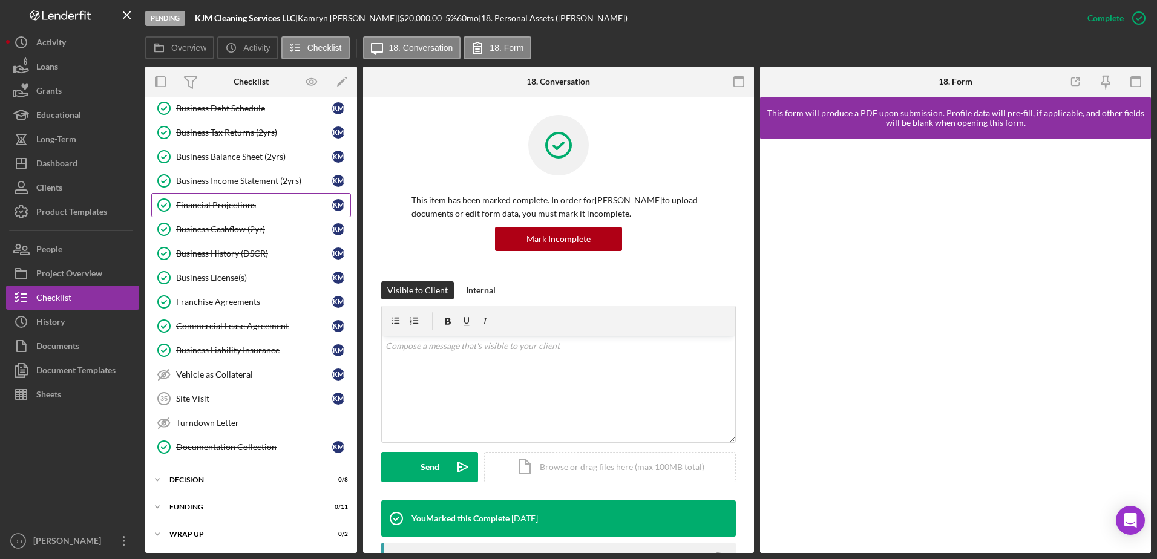
click at [199, 207] on div "Financial Projections" at bounding box center [254, 205] width 156 height 10
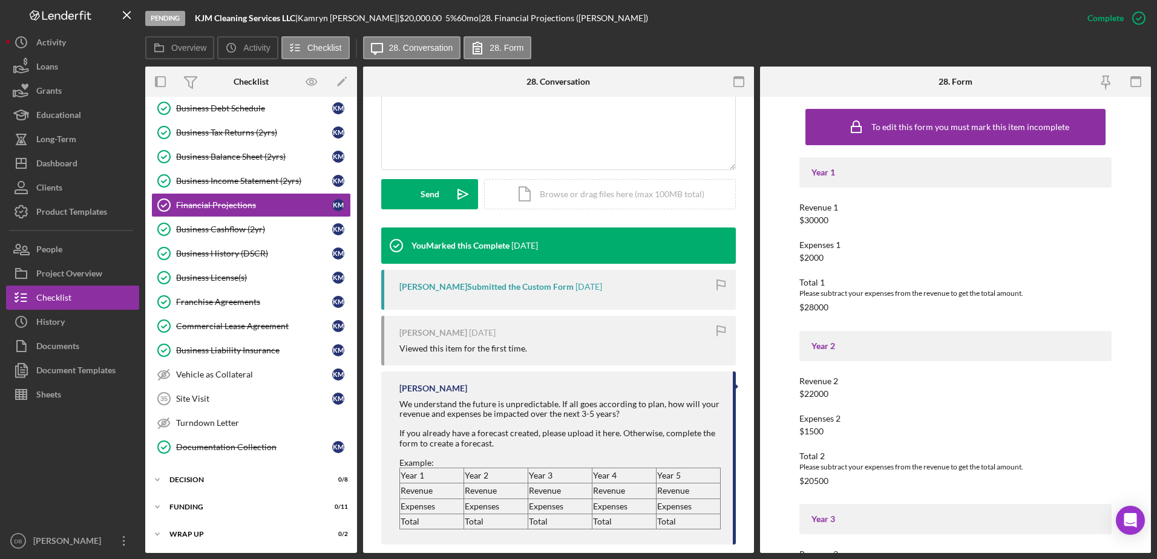
scroll to position [289, 0]
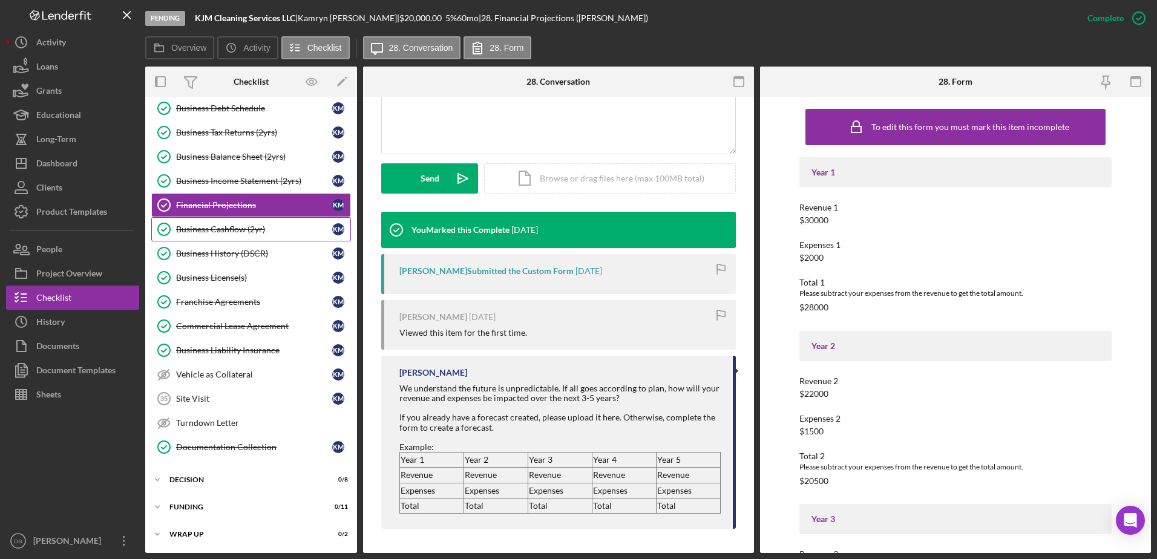
click at [227, 234] on div "Business Cashflow (2yr)" at bounding box center [254, 229] width 156 height 10
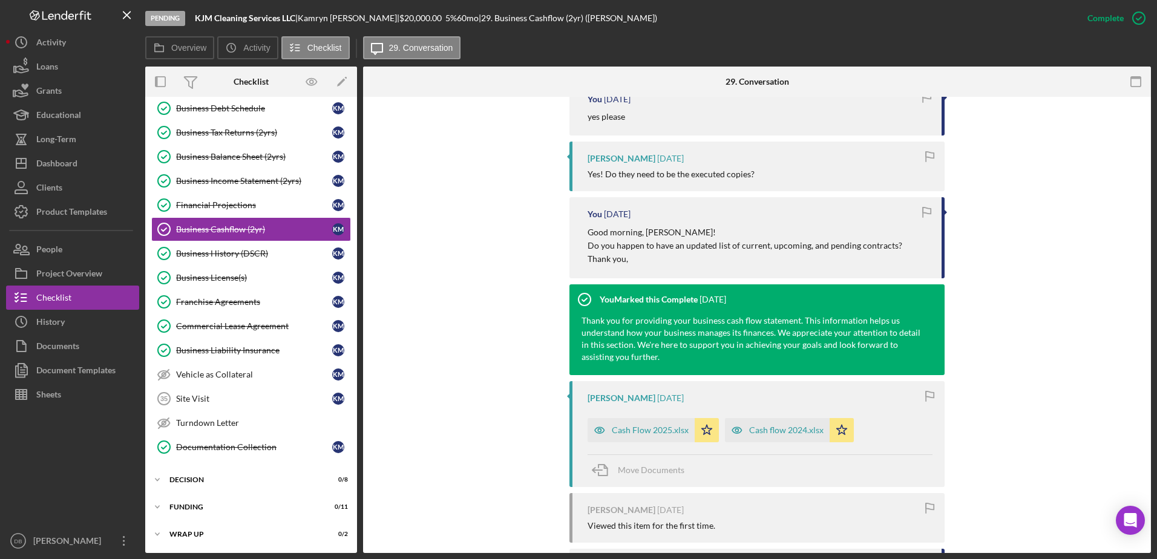
scroll to position [423, 0]
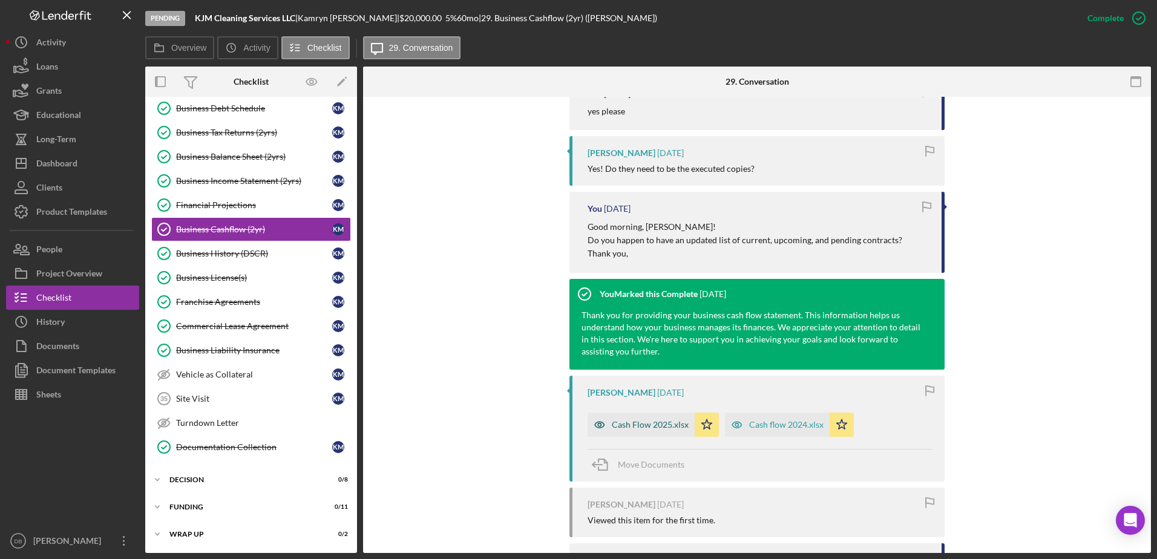
click at [625, 420] on div "Cash Flow 2025.xlsx" at bounding box center [650, 425] width 77 height 10
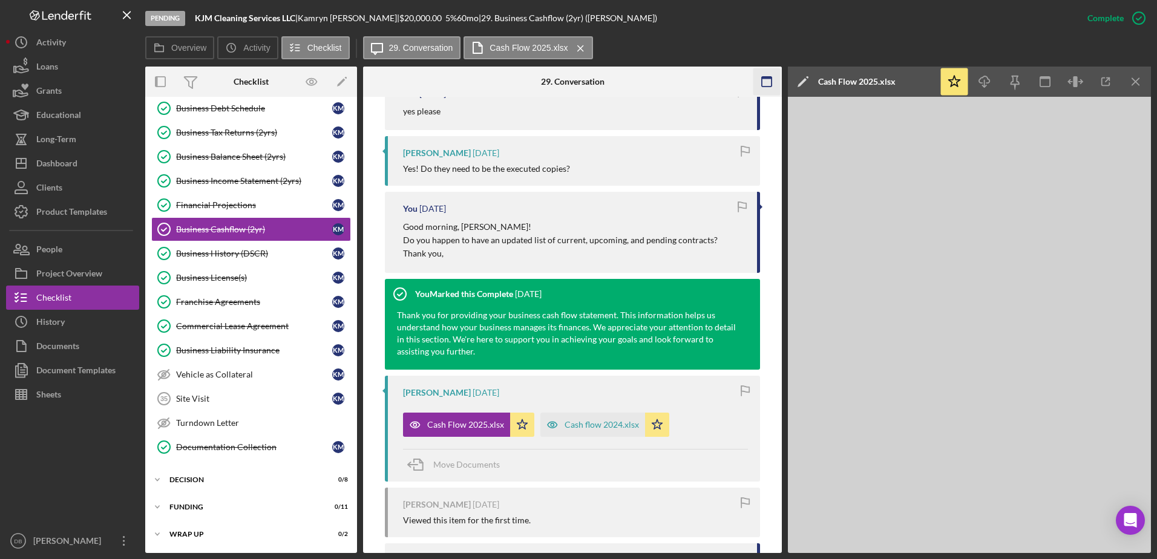
click at [766, 84] on icon "button" at bounding box center [766, 81] width 27 height 27
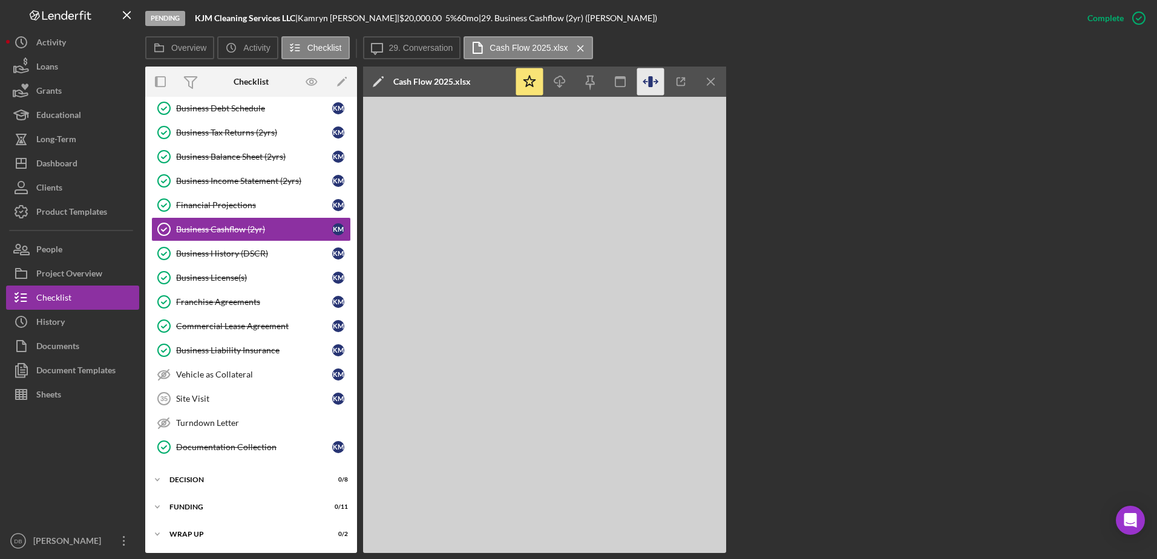
click at [650, 82] on icon "button" at bounding box center [650, 81] width 4 height 11
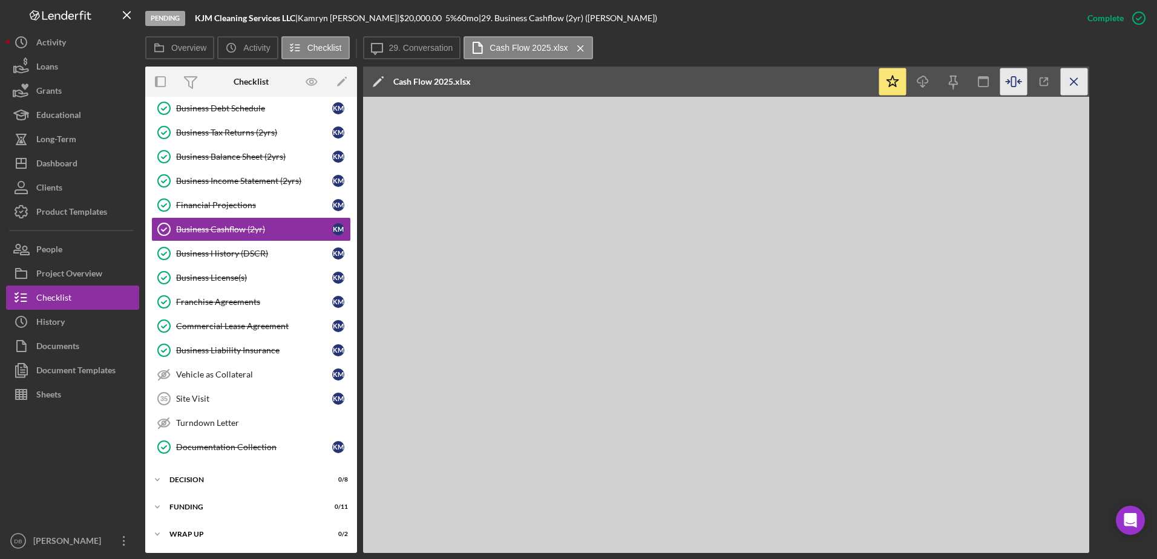
click at [1060, 71] on icon "Icon/Menu Close" at bounding box center [1073, 81] width 27 height 27
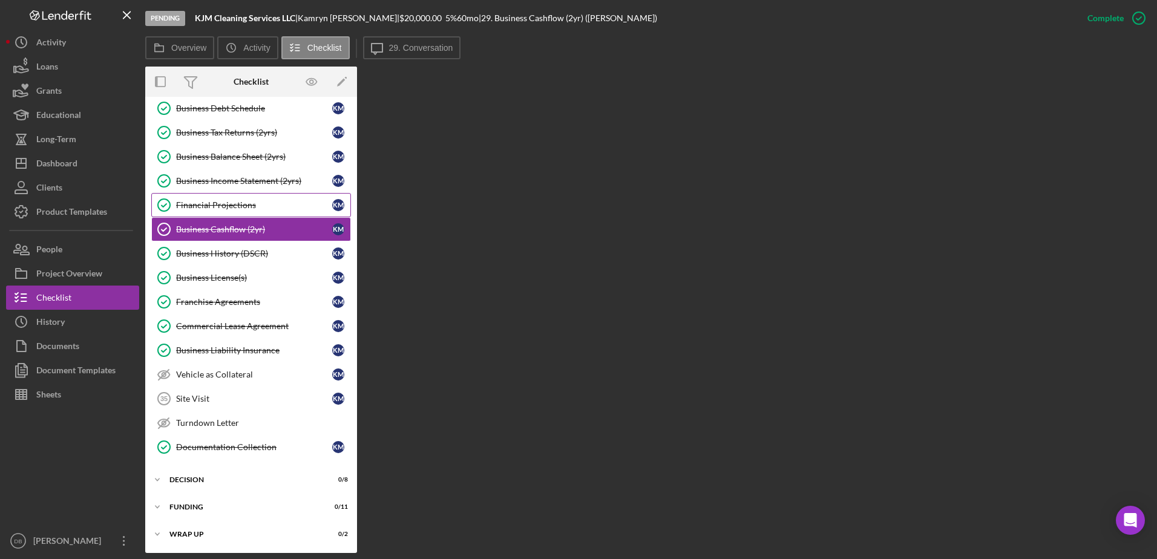
click at [217, 212] on link "Financial Projections Financial Projections K M" at bounding box center [251, 205] width 200 height 24
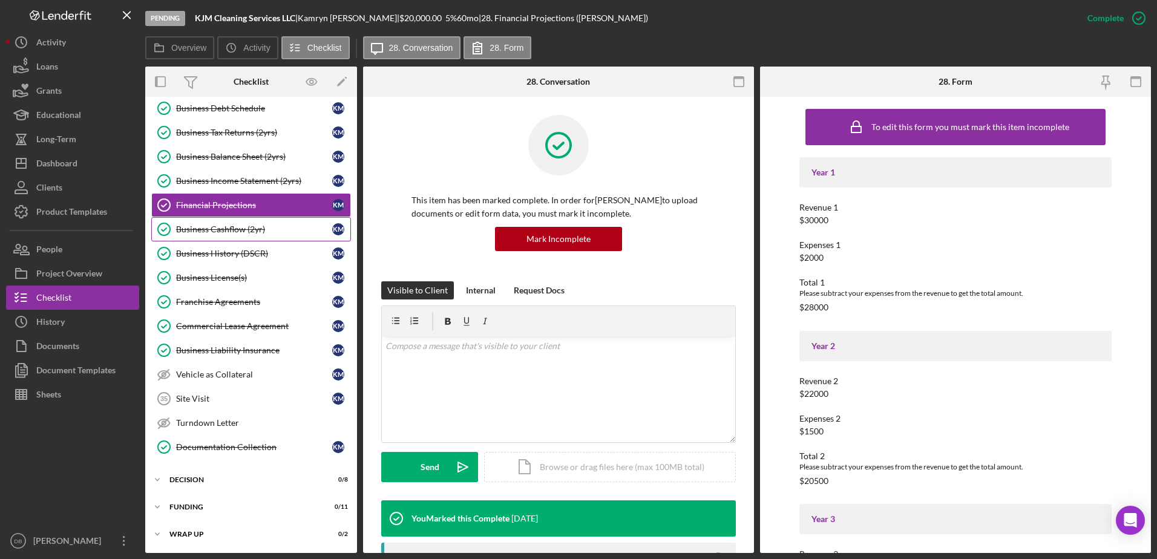
click at [220, 223] on link "Business Cashflow (2yr) Business Cashflow (2yr) K M" at bounding box center [251, 229] width 200 height 24
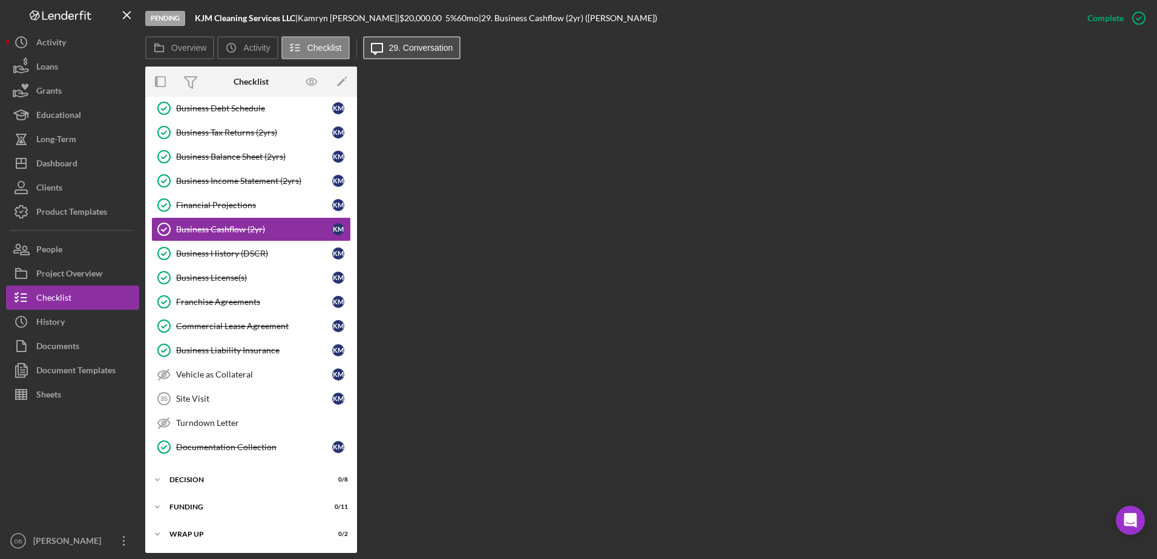
click at [436, 45] on label "29. Conversation" at bounding box center [421, 48] width 64 height 10
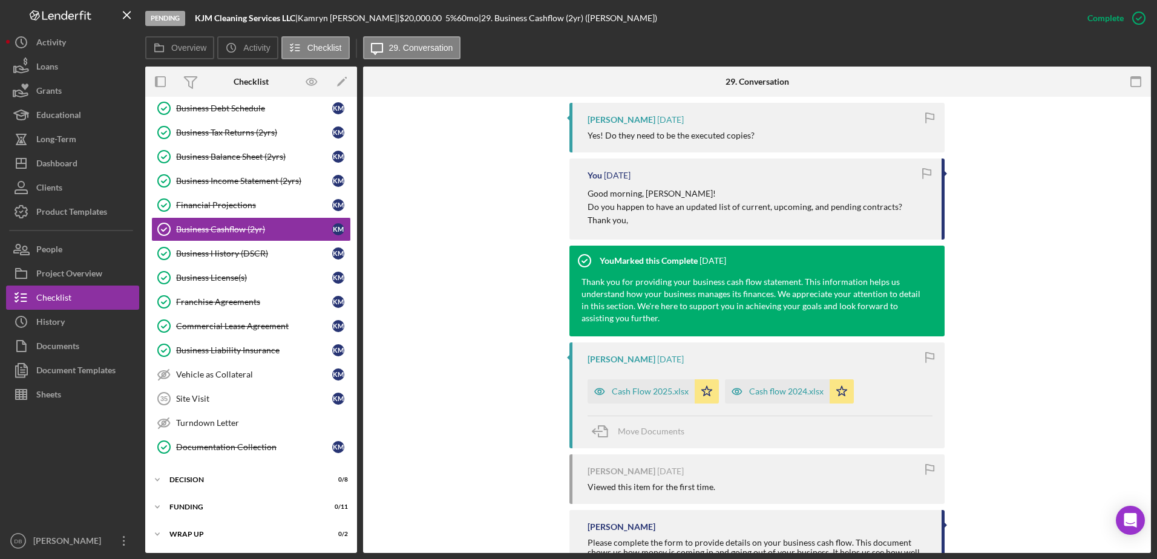
scroll to position [302, 0]
